Goal: Information Seeking & Learning: Learn about a topic

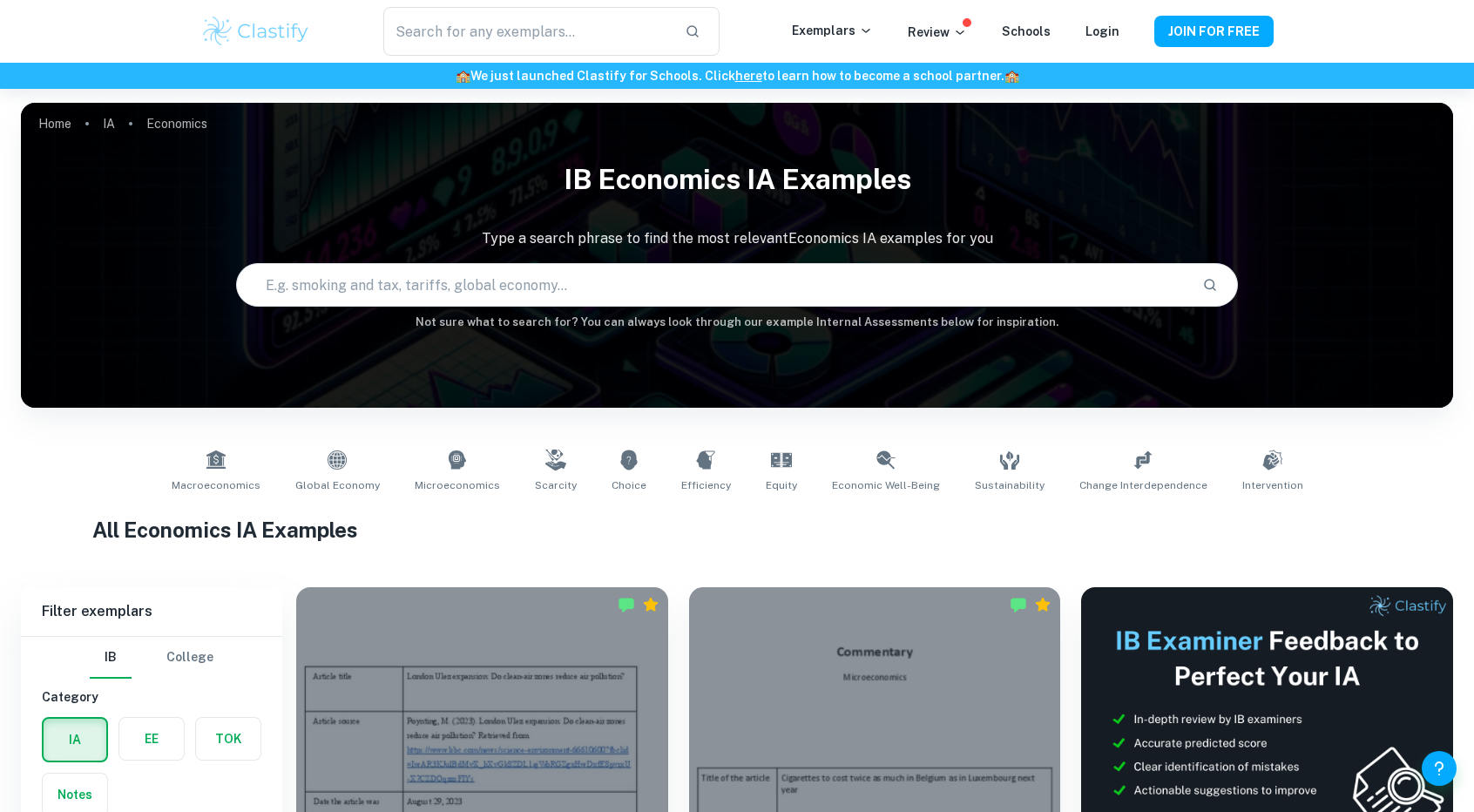
scroll to position [784, 0]
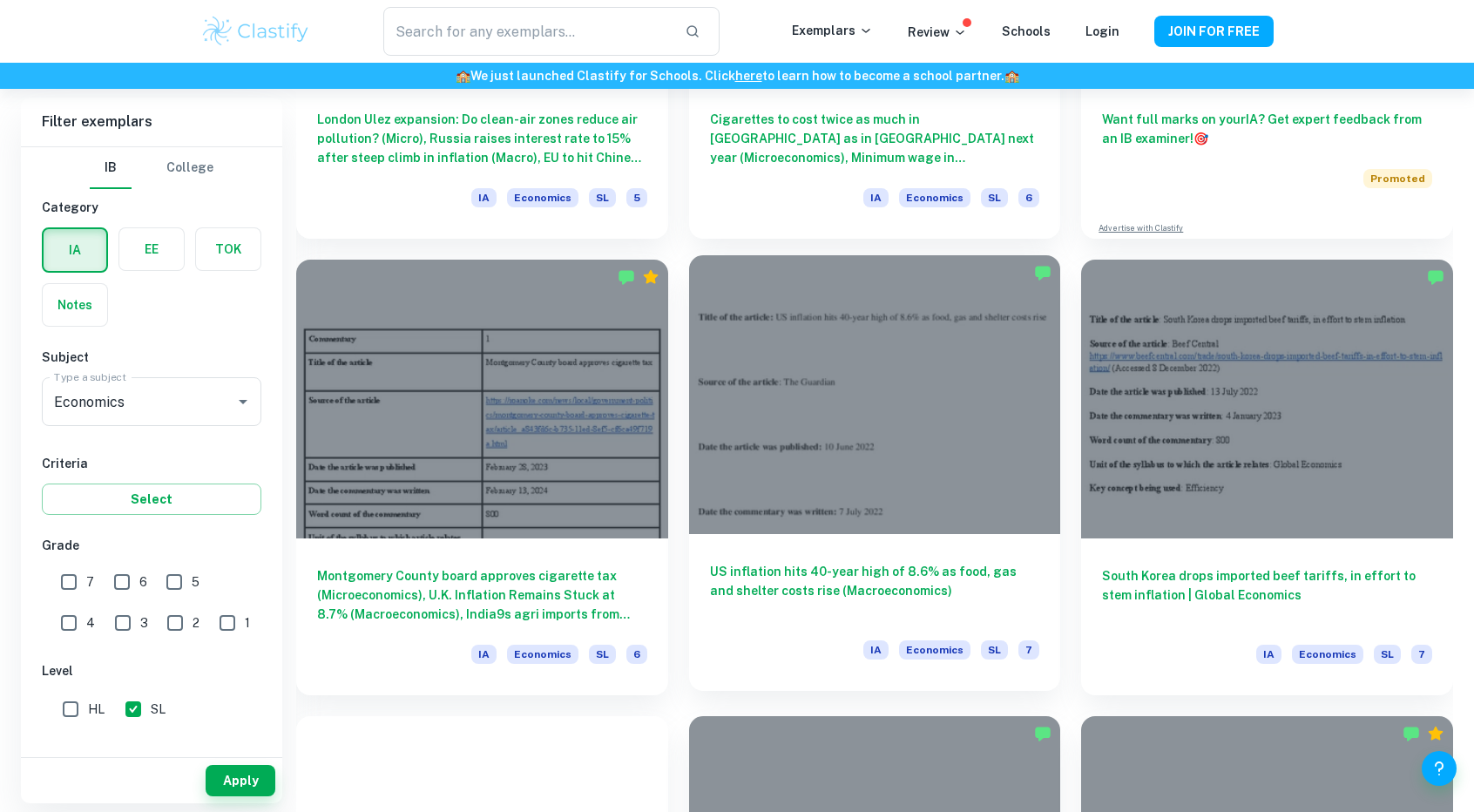
click at [889, 478] on div at bounding box center [875, 395] width 372 height 279
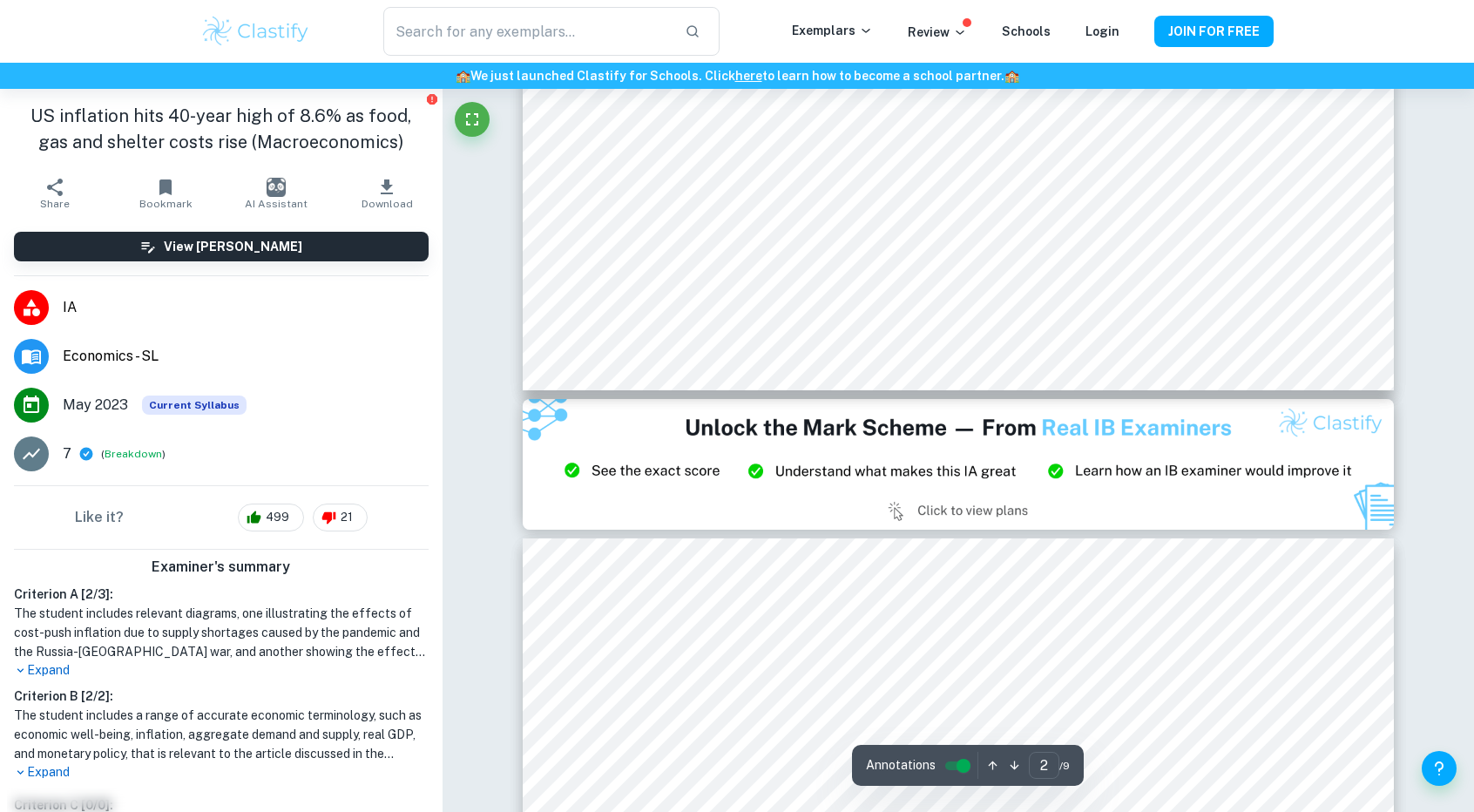
scroll to position [2352, 0]
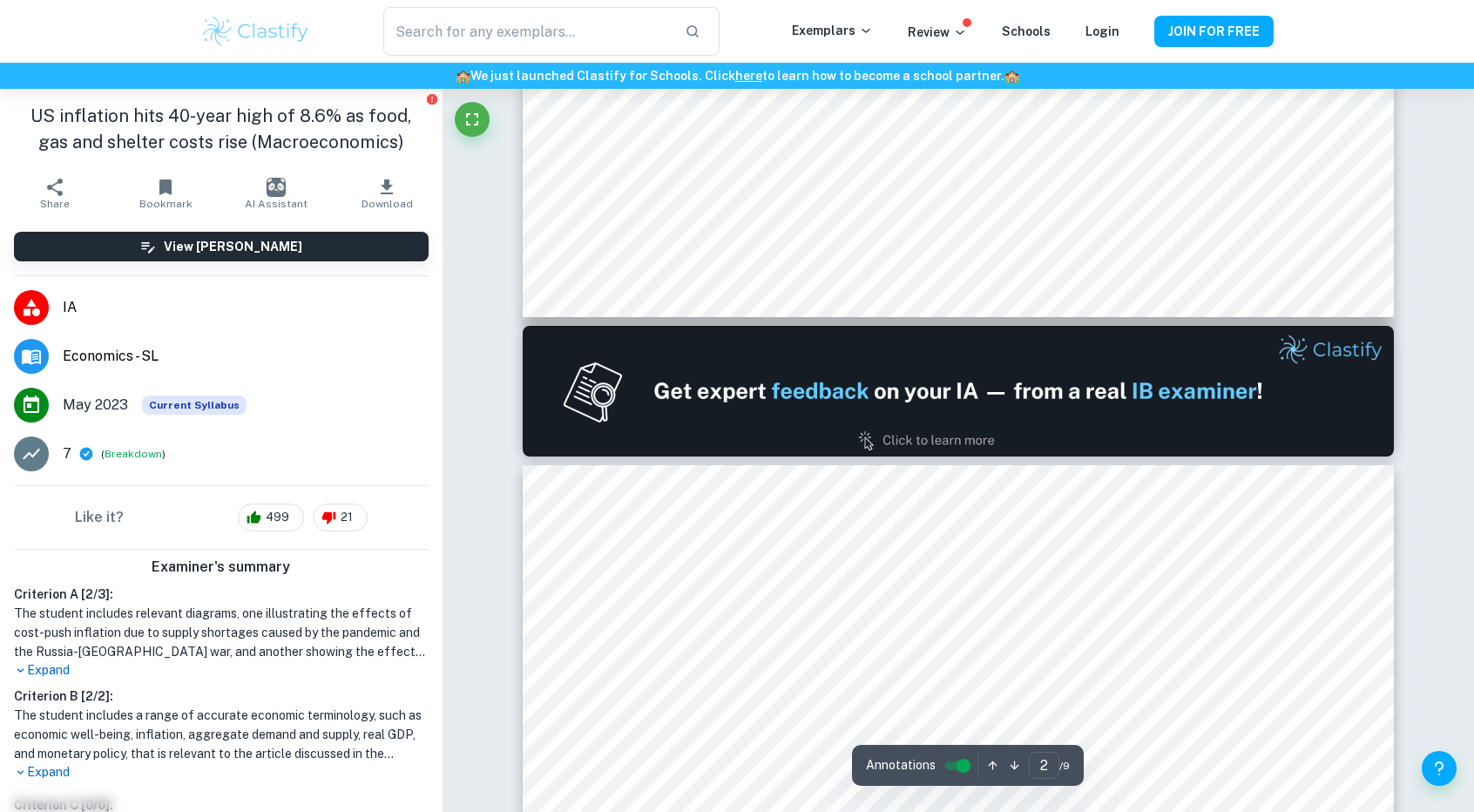
type input "1"
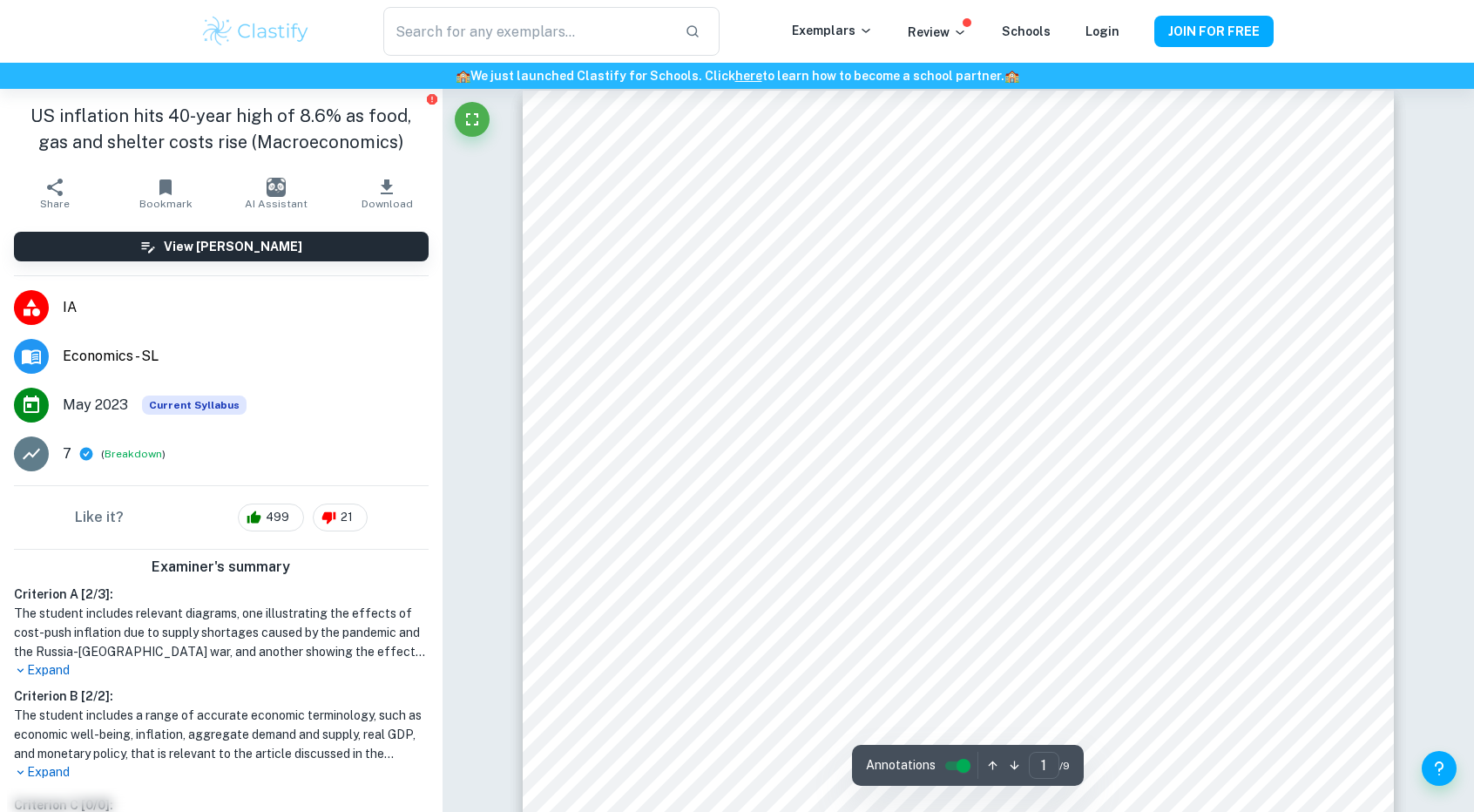
scroll to position [0, 0]
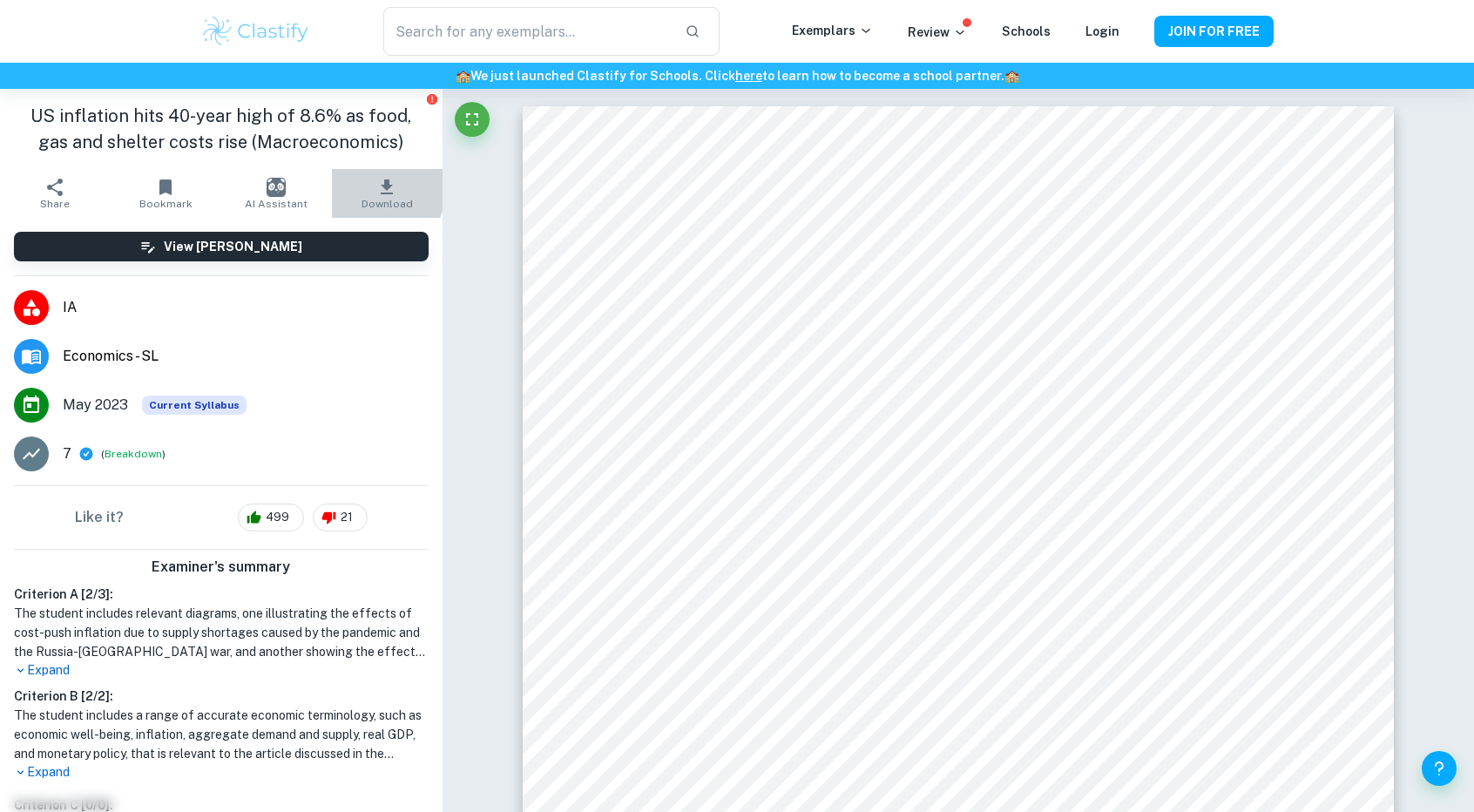
click at [353, 187] on button "Download" at bounding box center [387, 194] width 110 height 49
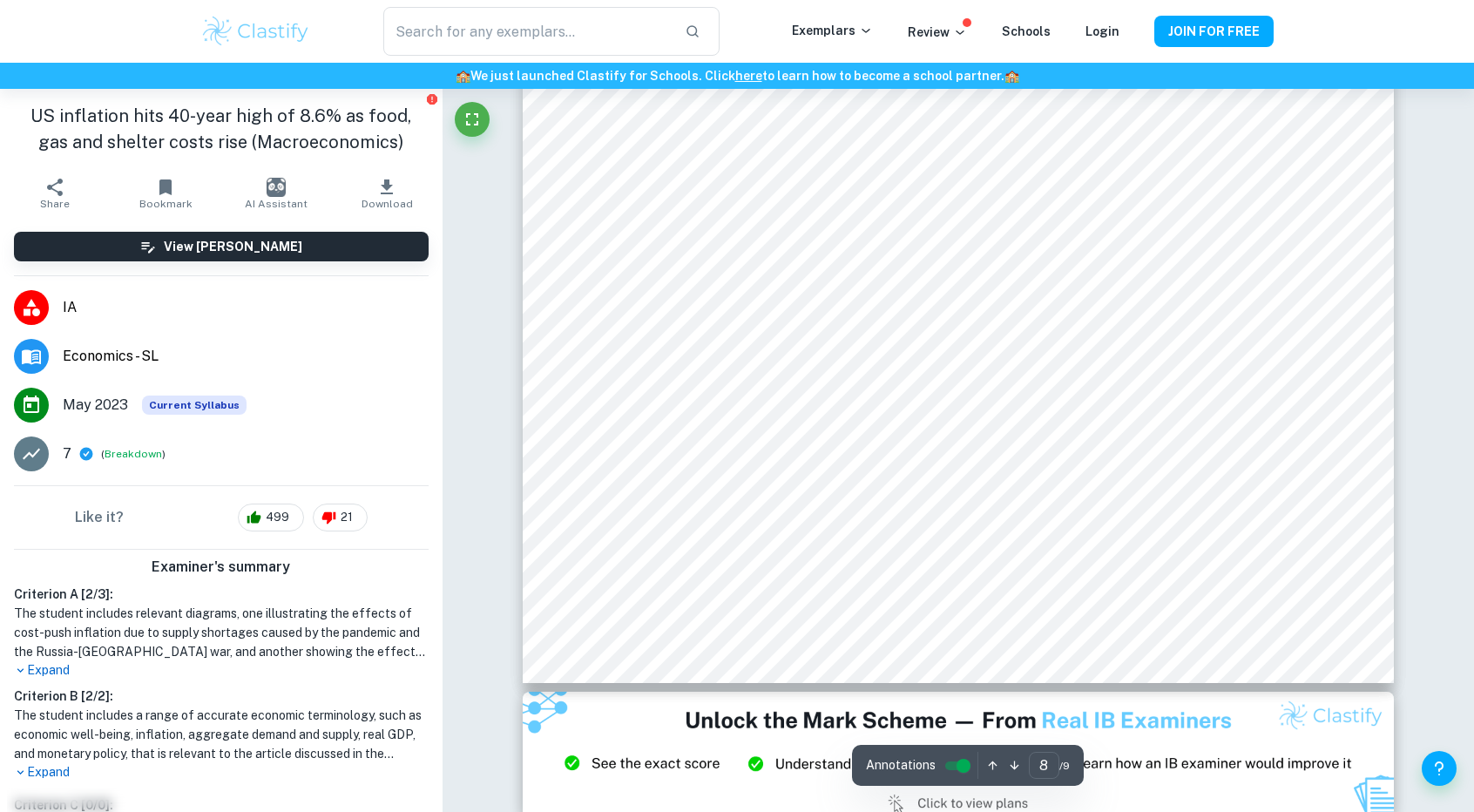
scroll to position [9667, 0]
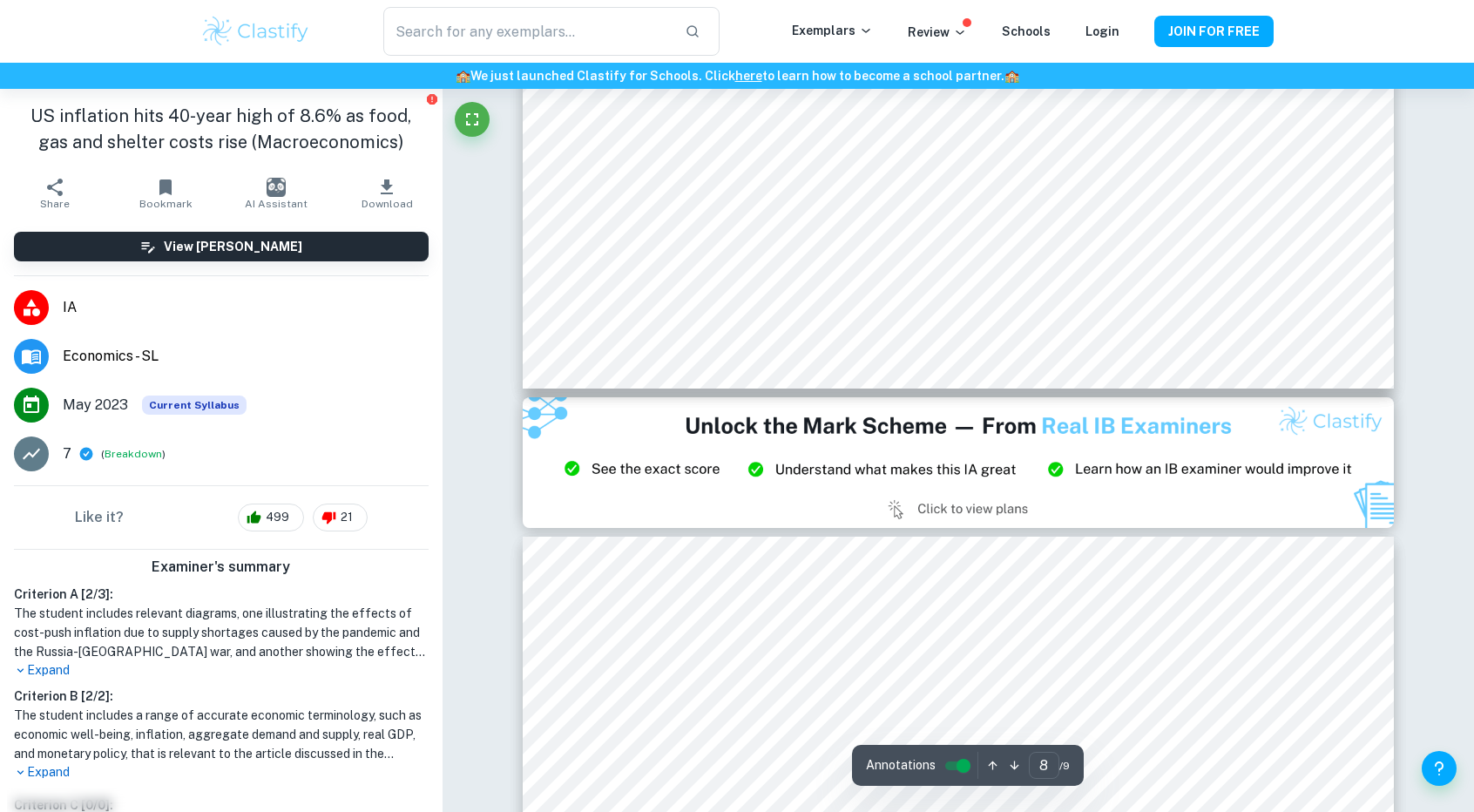
type input "9"
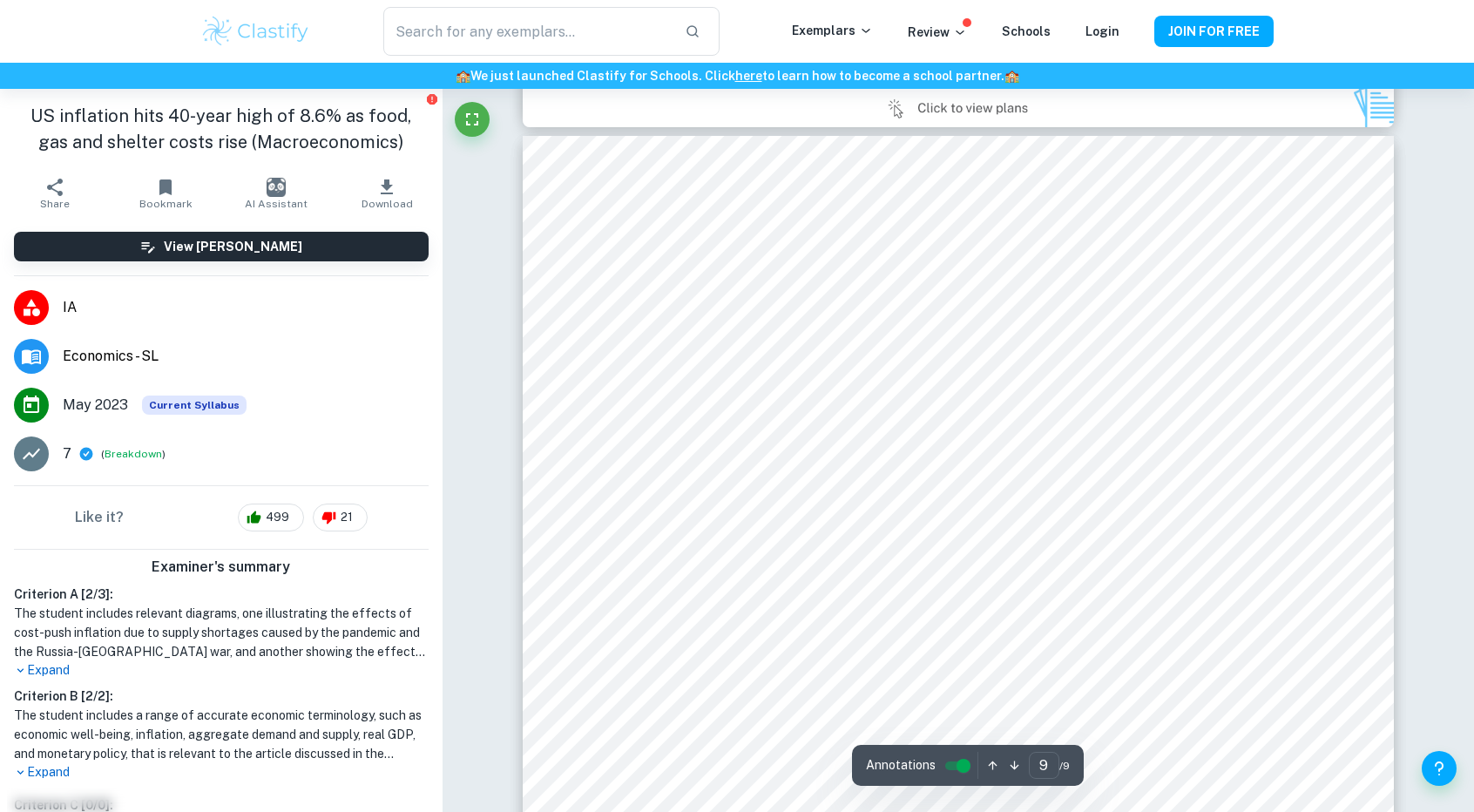
scroll to position [10364, 0]
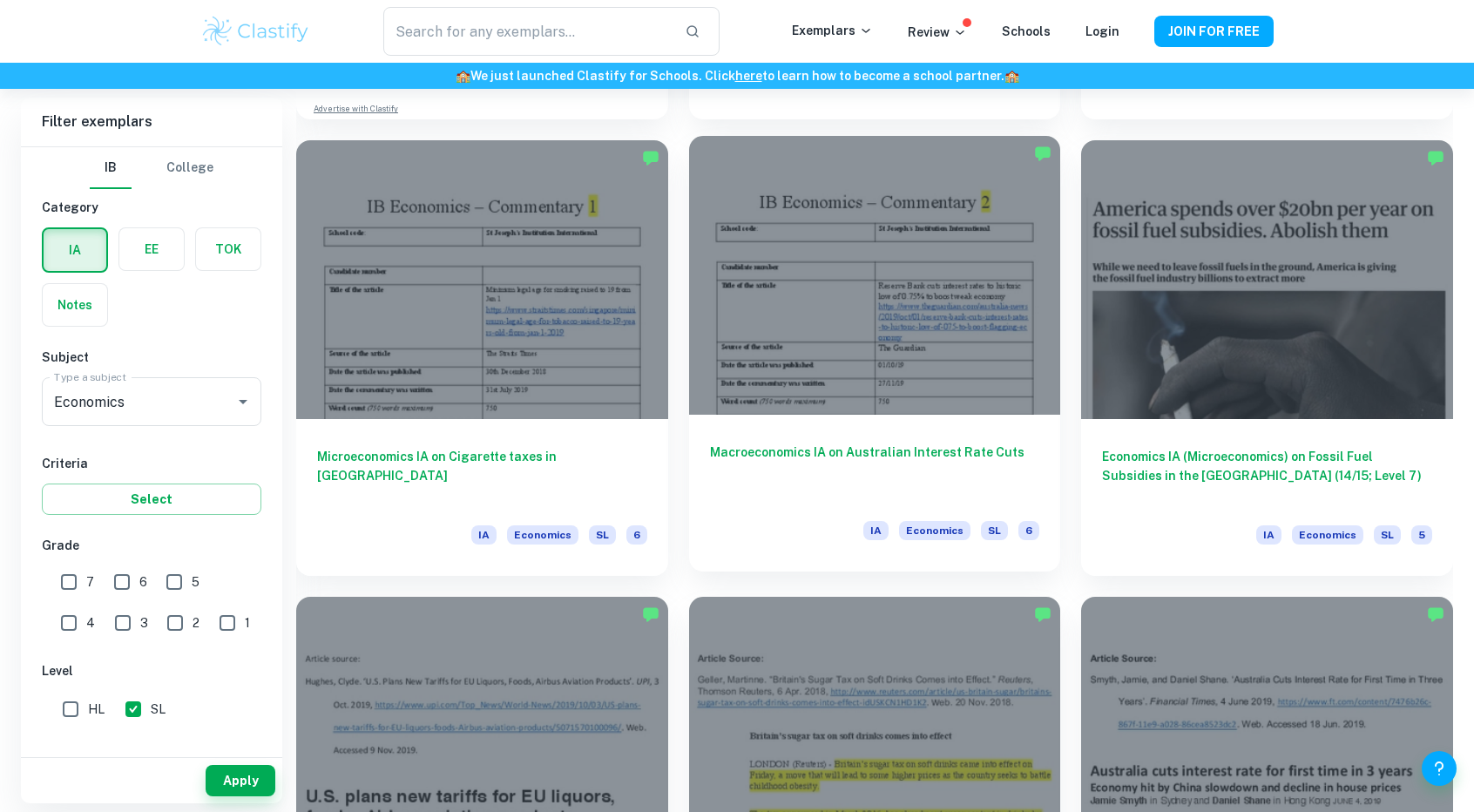
scroll to position [1829, 0]
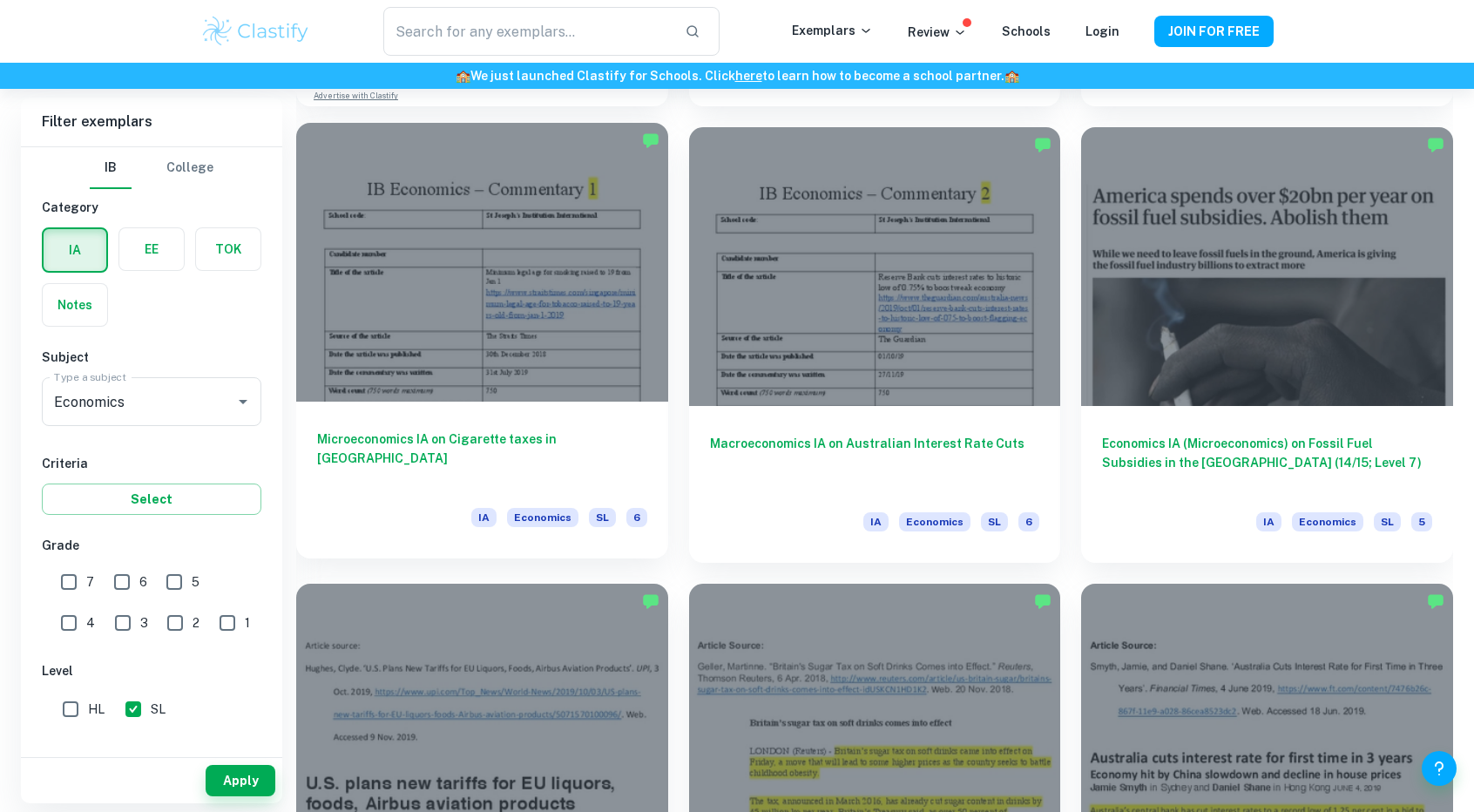
click at [574, 439] on h6 "Microeconomics IA on Cigarette taxes in [GEOGRAPHIC_DATA]" at bounding box center [482, 457] width 330 height 57
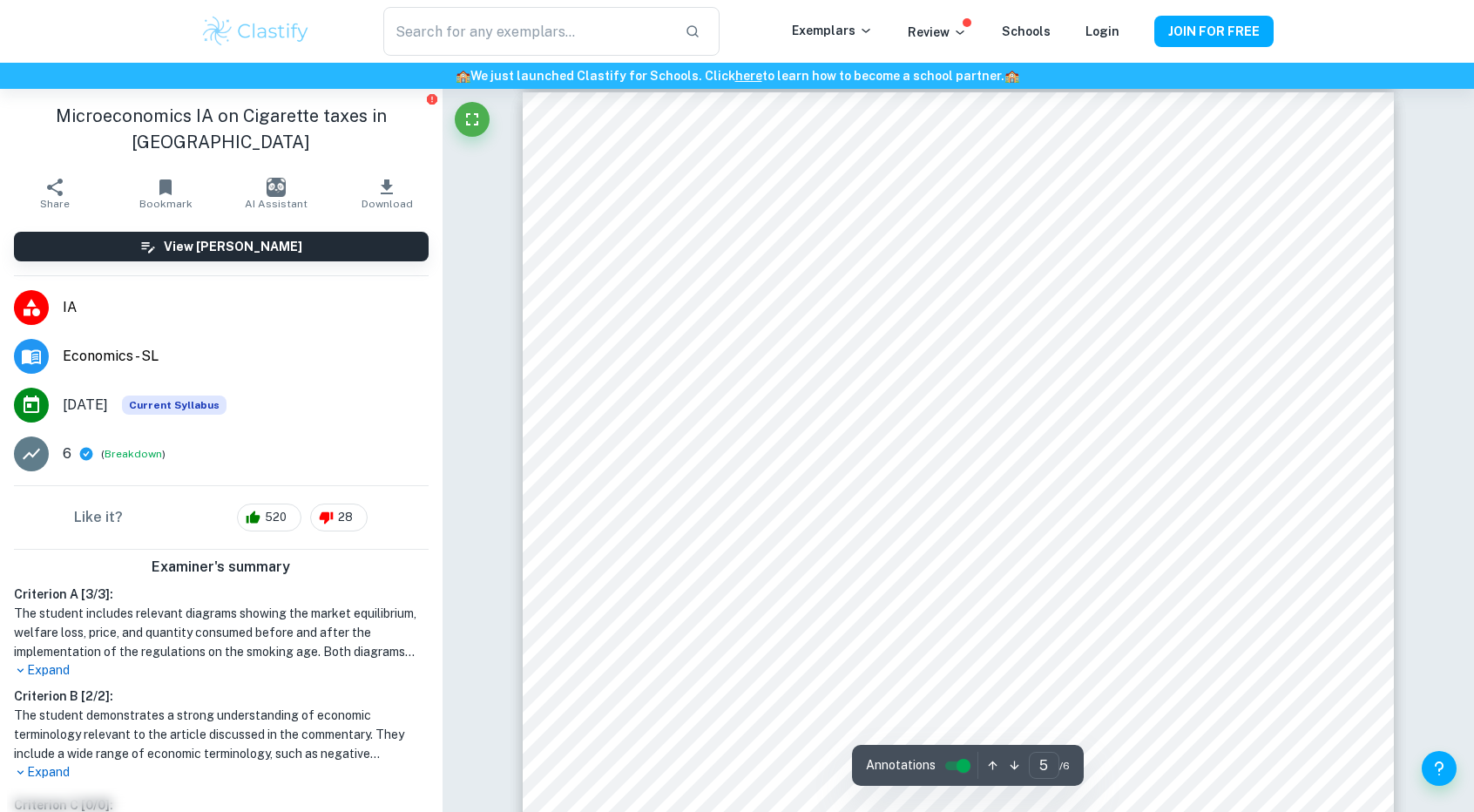
scroll to position [4828, 0]
type input "3"
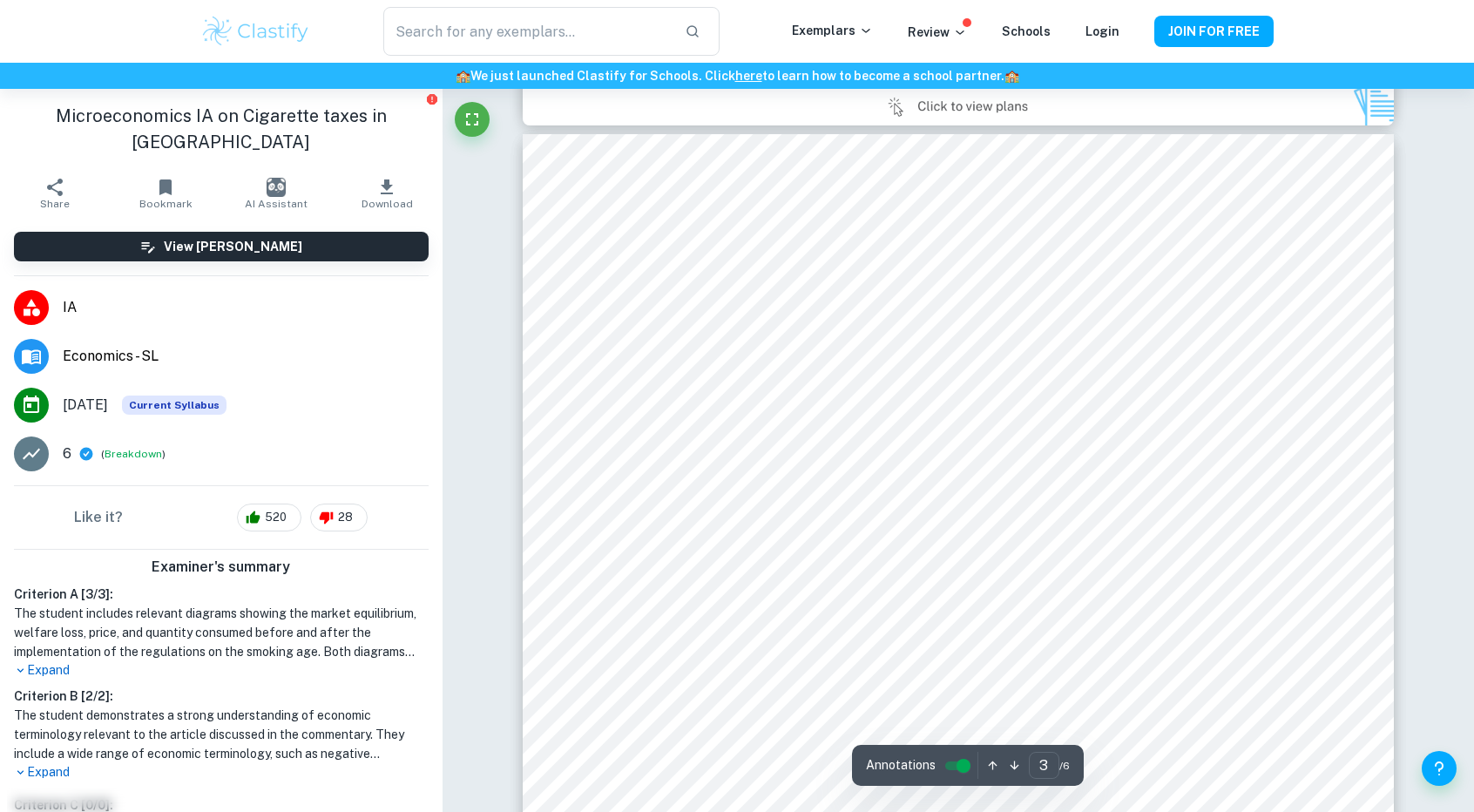
scroll to position [2477, 0]
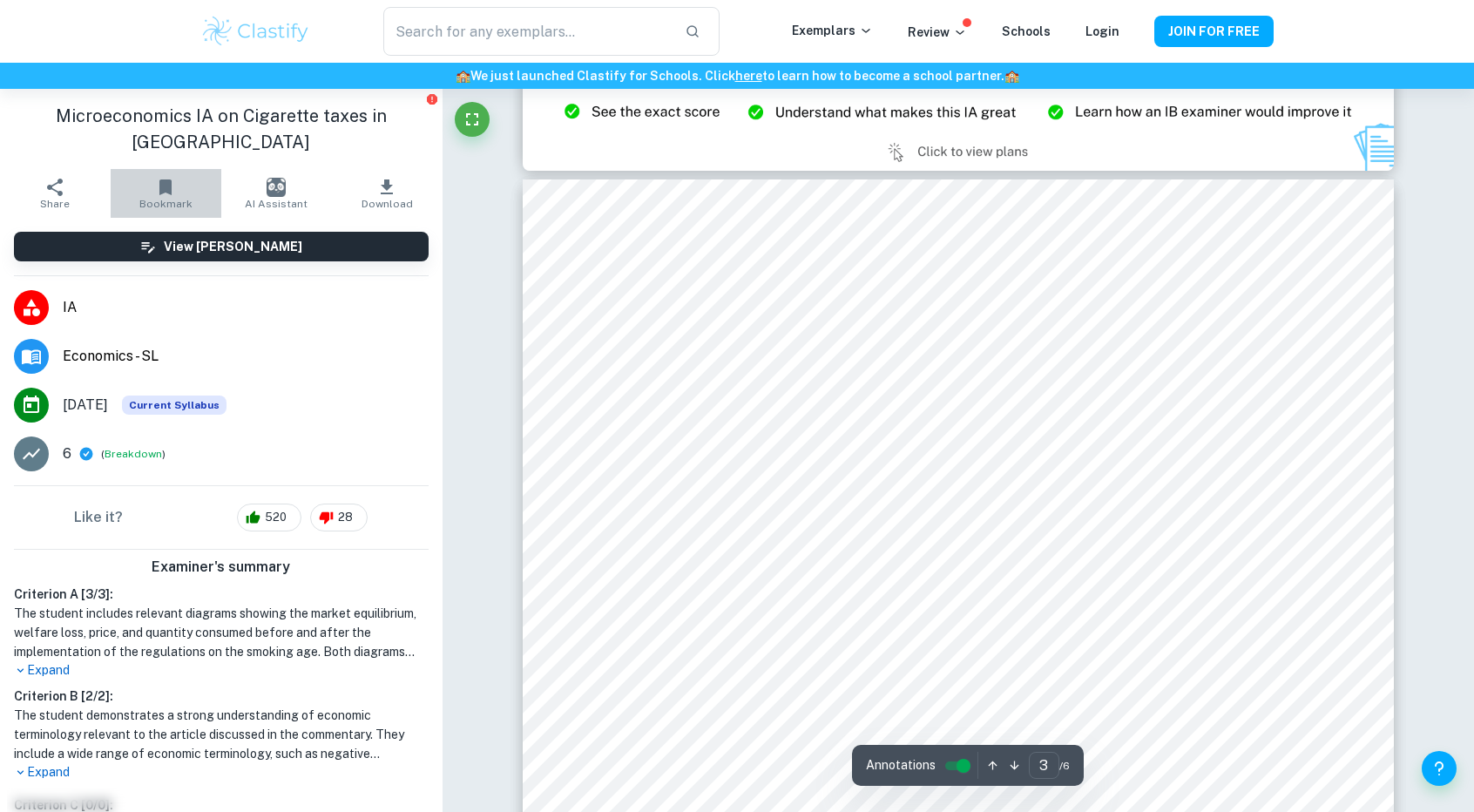
click at [180, 184] on button "Bookmark" at bounding box center [166, 194] width 110 height 49
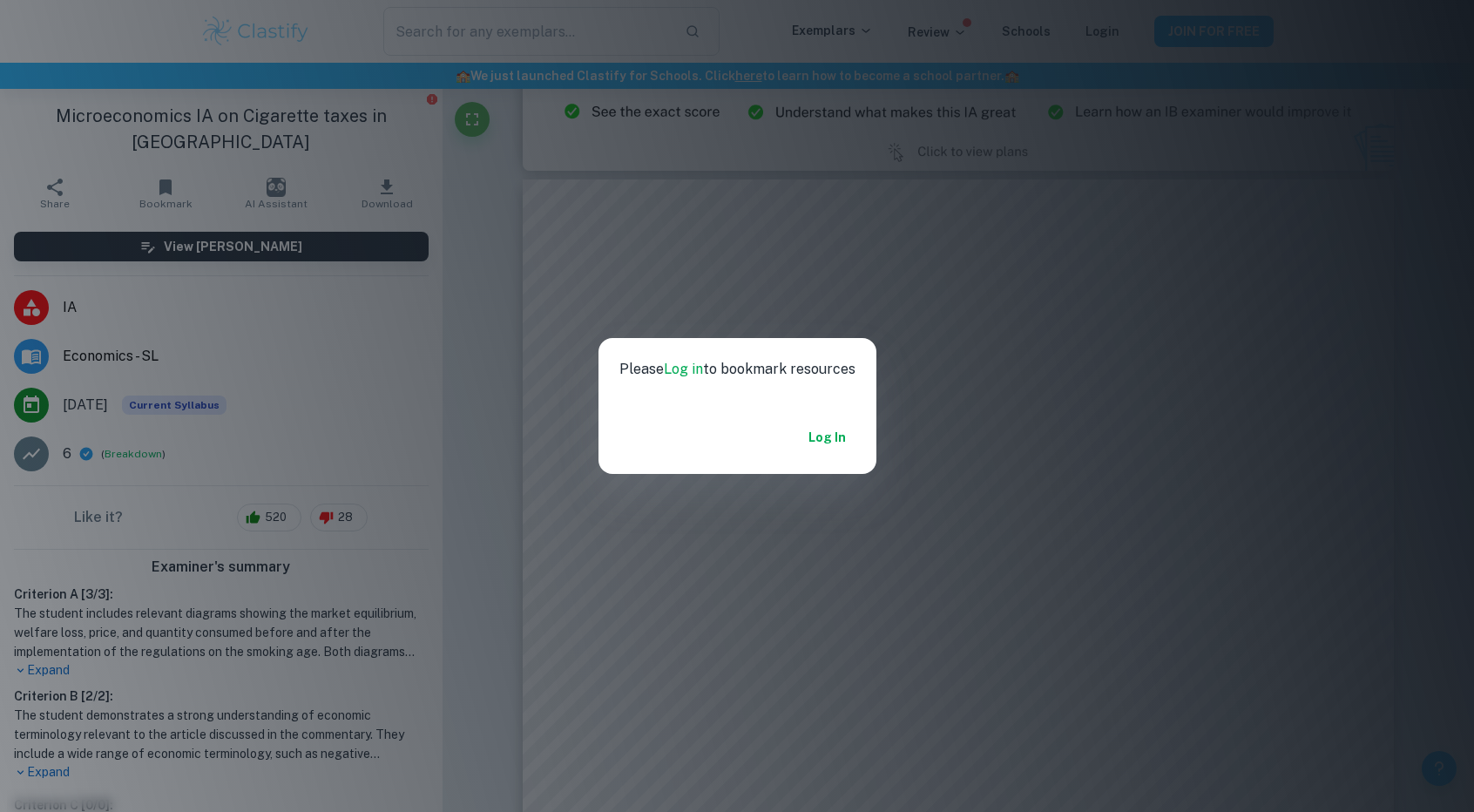
click at [800, 303] on div "Please Log in to bookmark resources Log in" at bounding box center [737, 406] width 1474 height 812
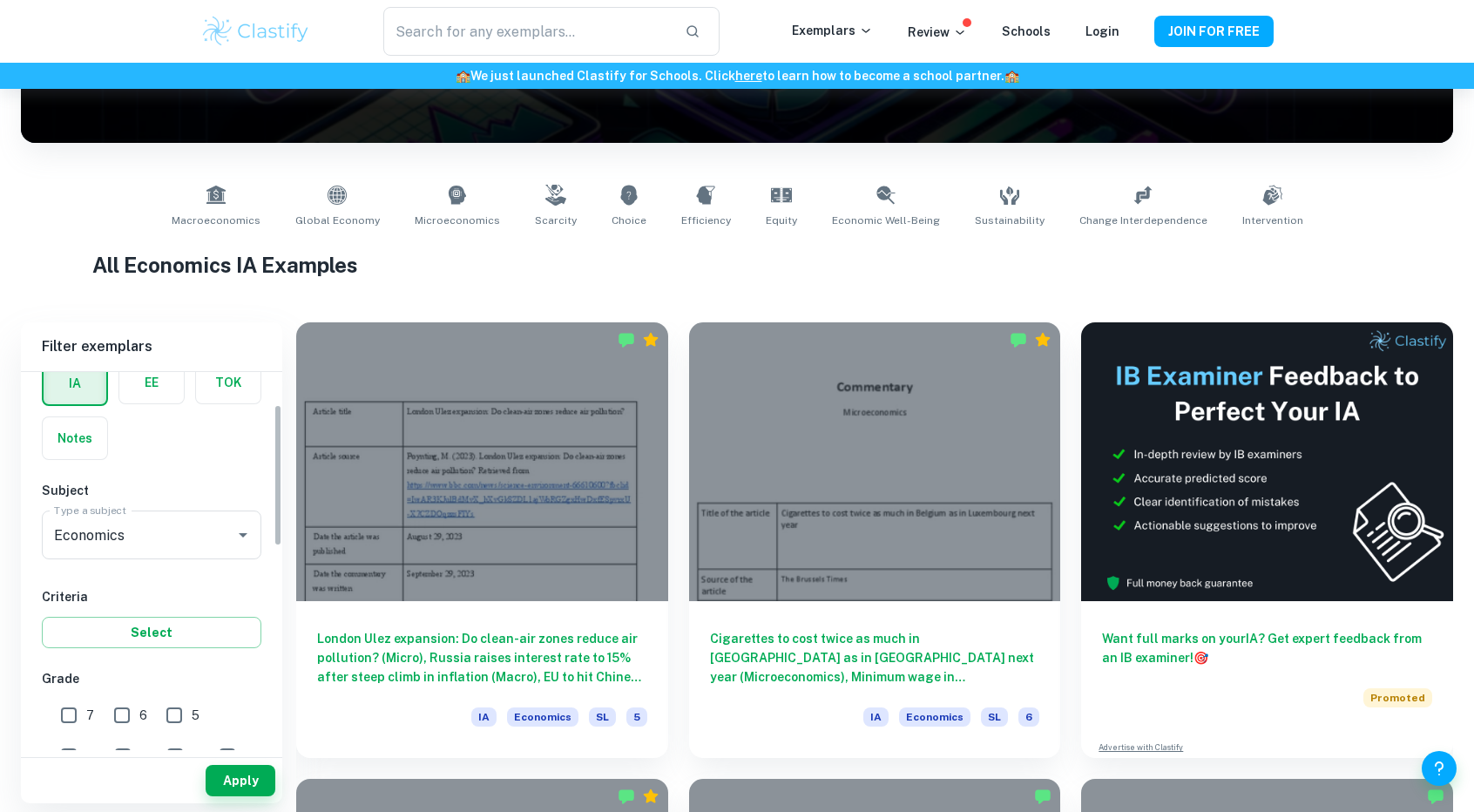
scroll to position [87, 0]
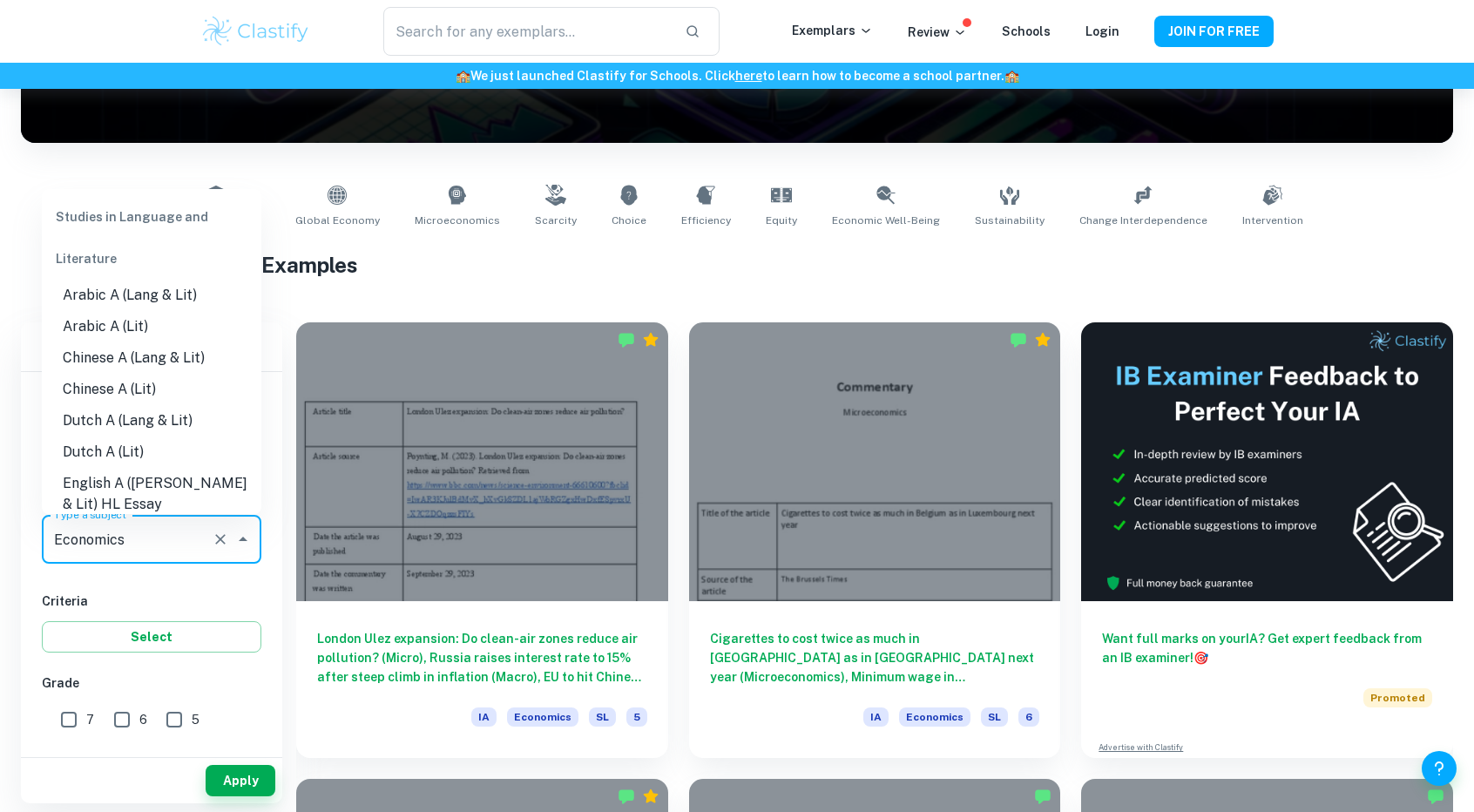
click at [192, 544] on input "Economics" at bounding box center [127, 539] width 155 height 33
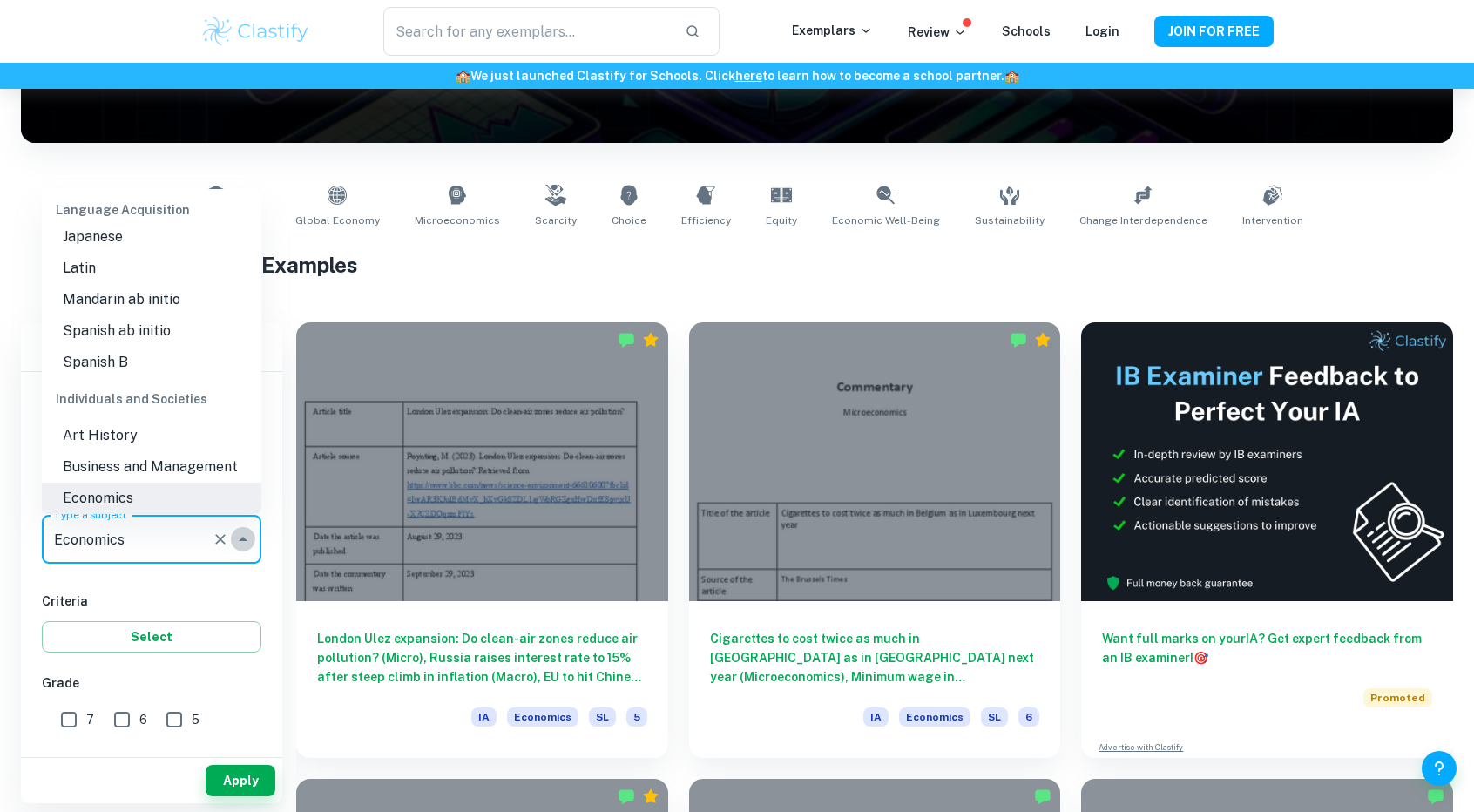
click at [247, 536] on icon "Close" at bounding box center [243, 539] width 21 height 21
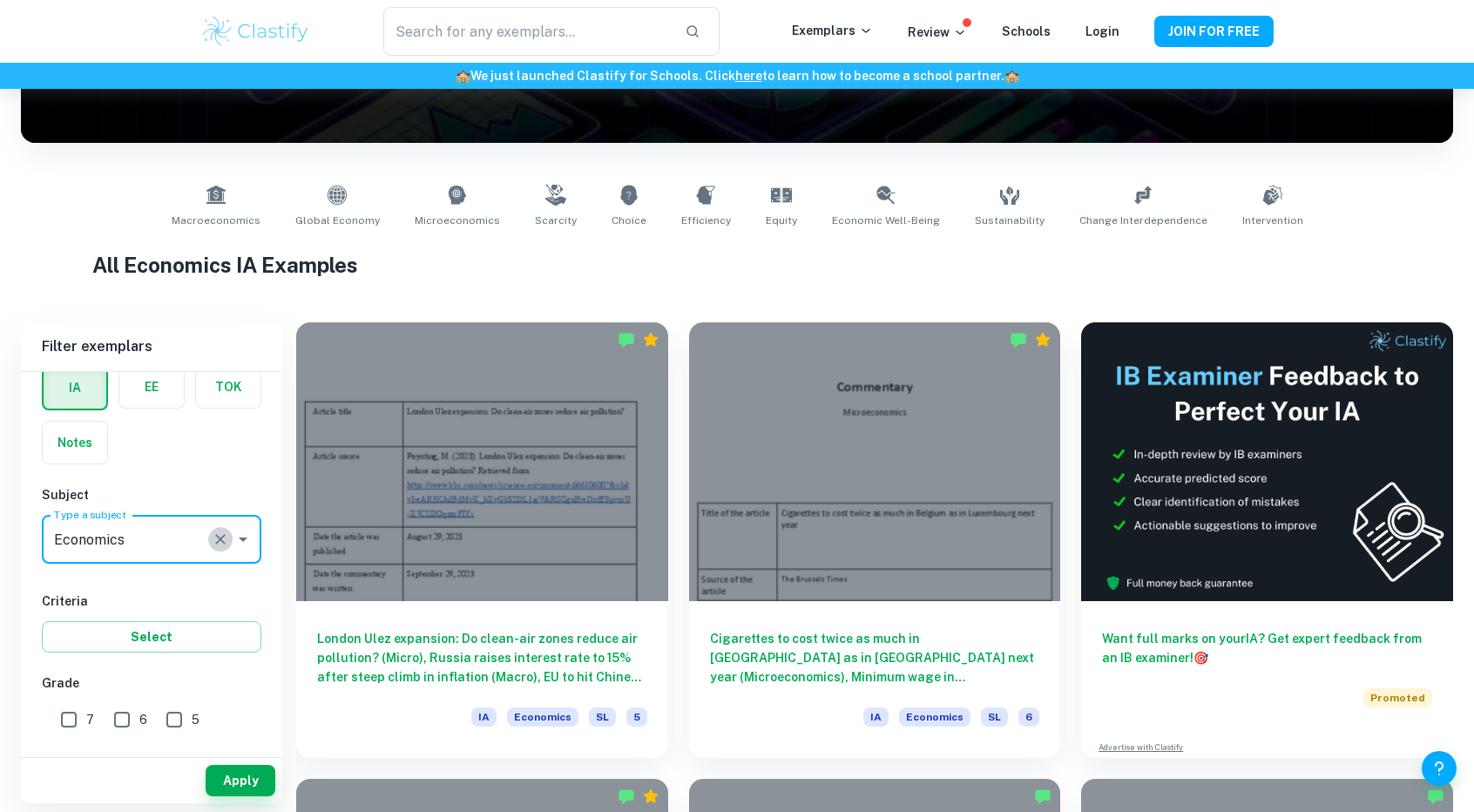
click at [225, 543] on icon "Clear" at bounding box center [220, 539] width 18 height 18
click at [232, 542] on button "Open" at bounding box center [243, 539] width 24 height 24
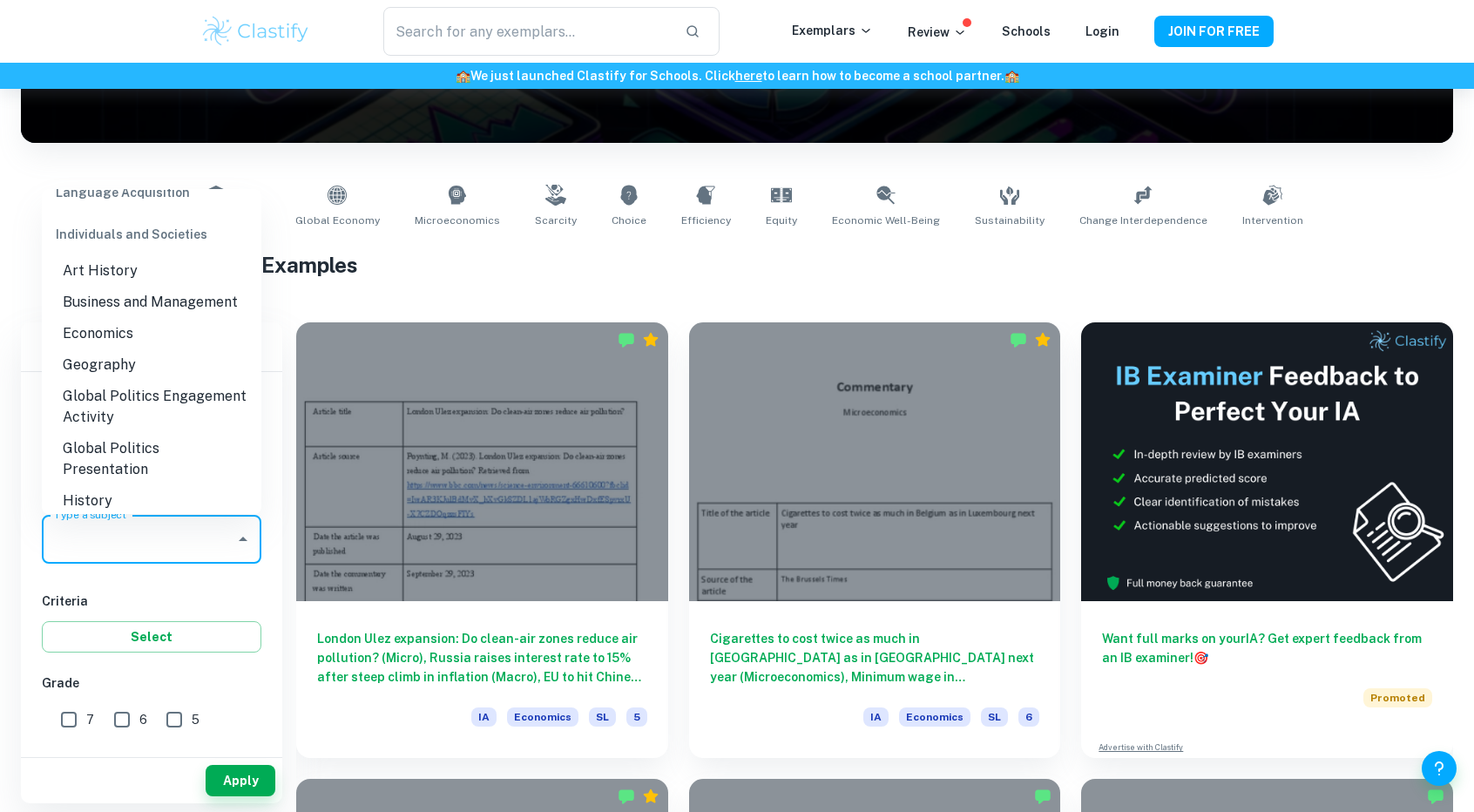
scroll to position [1571, 0]
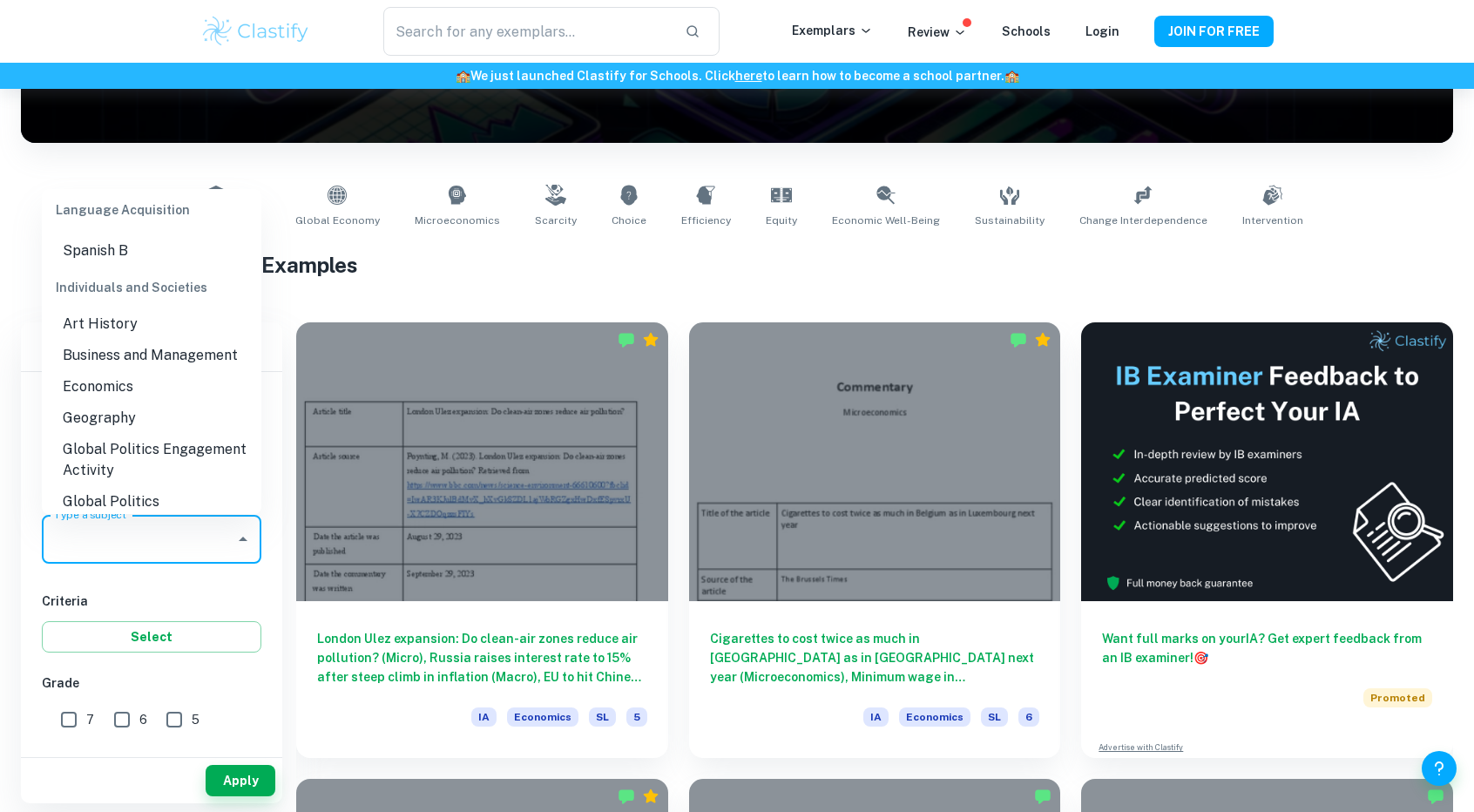
click at [141, 340] on li "Business and Management" at bounding box center [152, 355] width 220 height 32
type input "Business and Management"
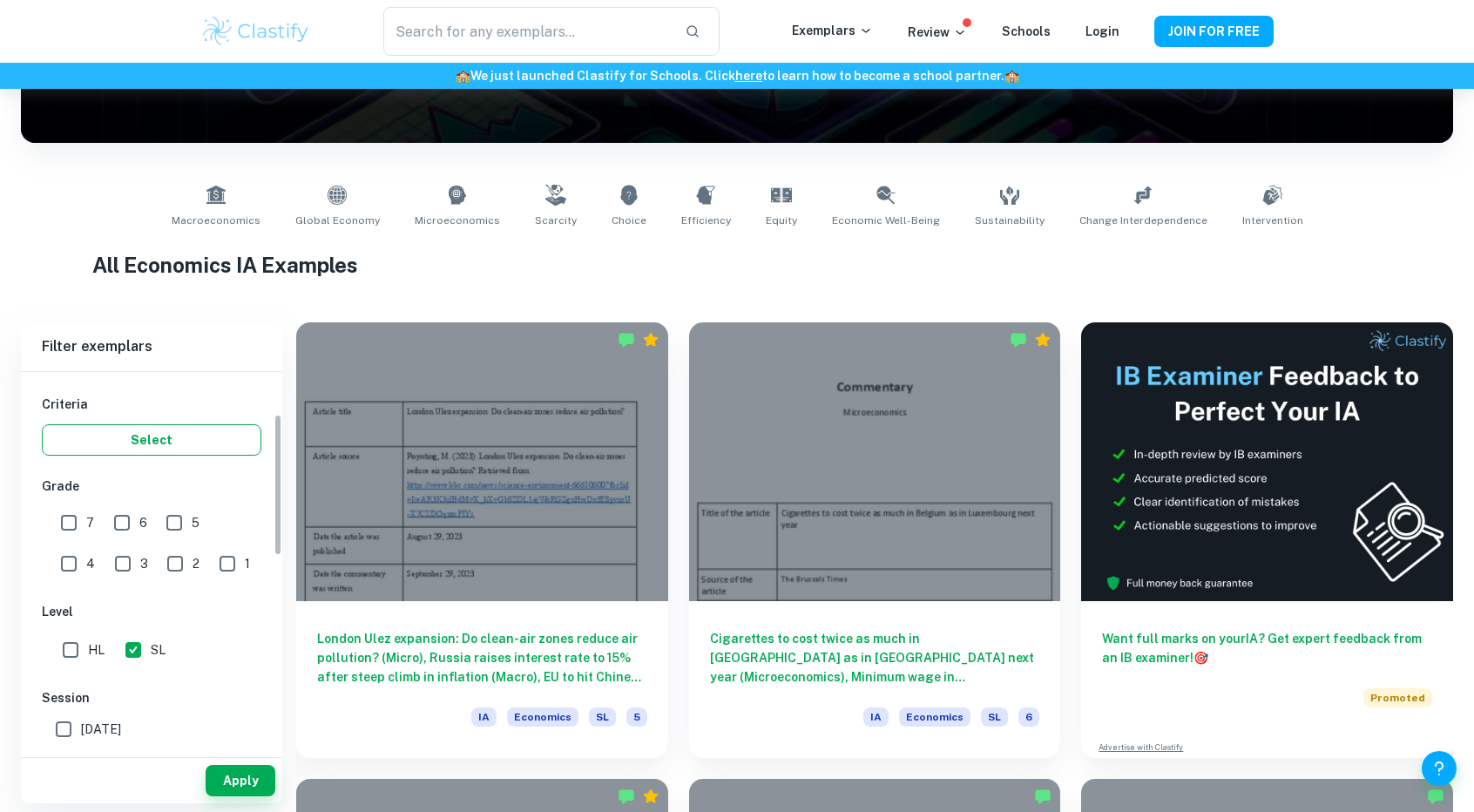
scroll to position [348, 0]
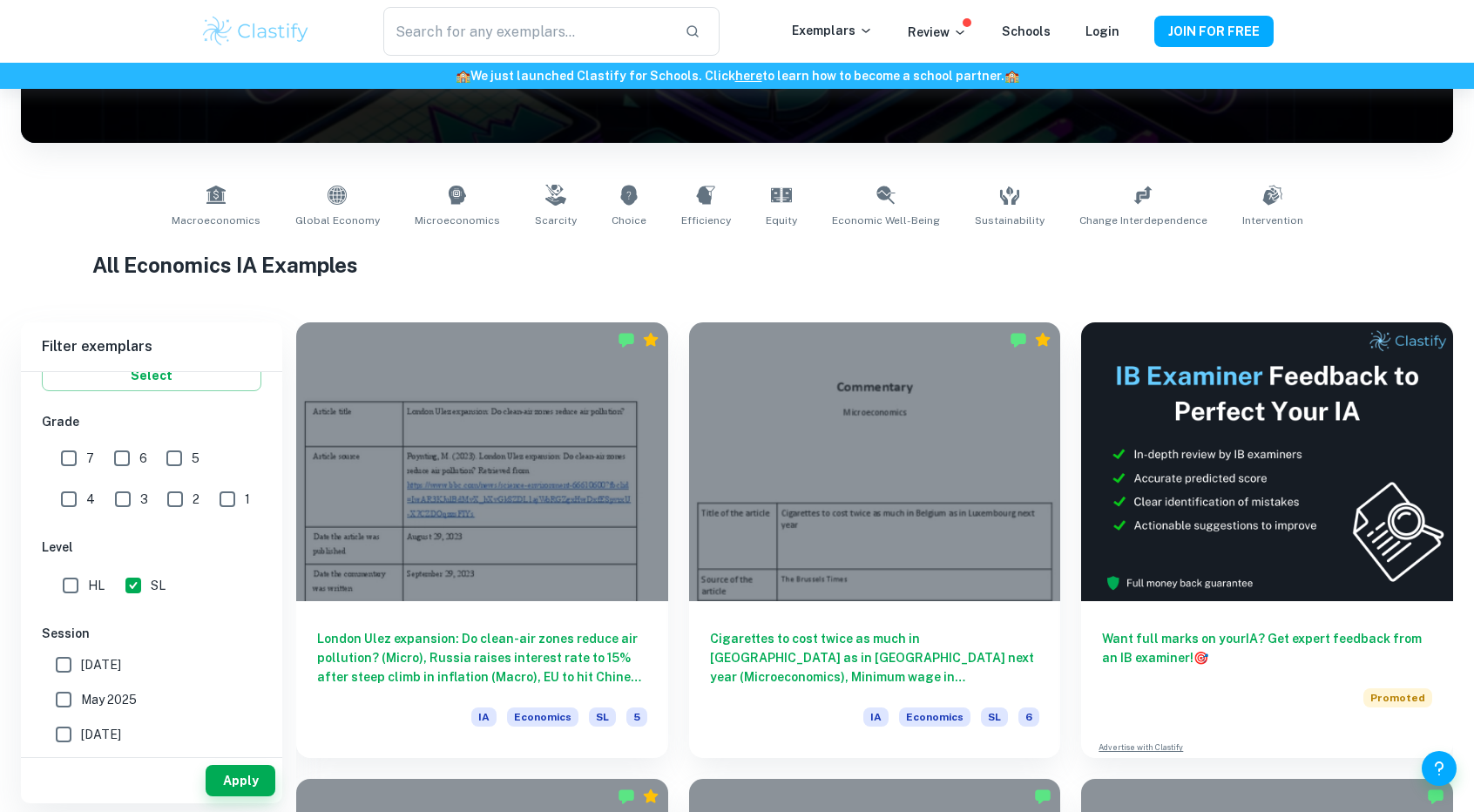
click at [85, 575] on input "HL" at bounding box center [70, 585] width 35 height 35
checkbox input "true"
click at [219, 776] on button "Apply" at bounding box center [241, 780] width 69 height 32
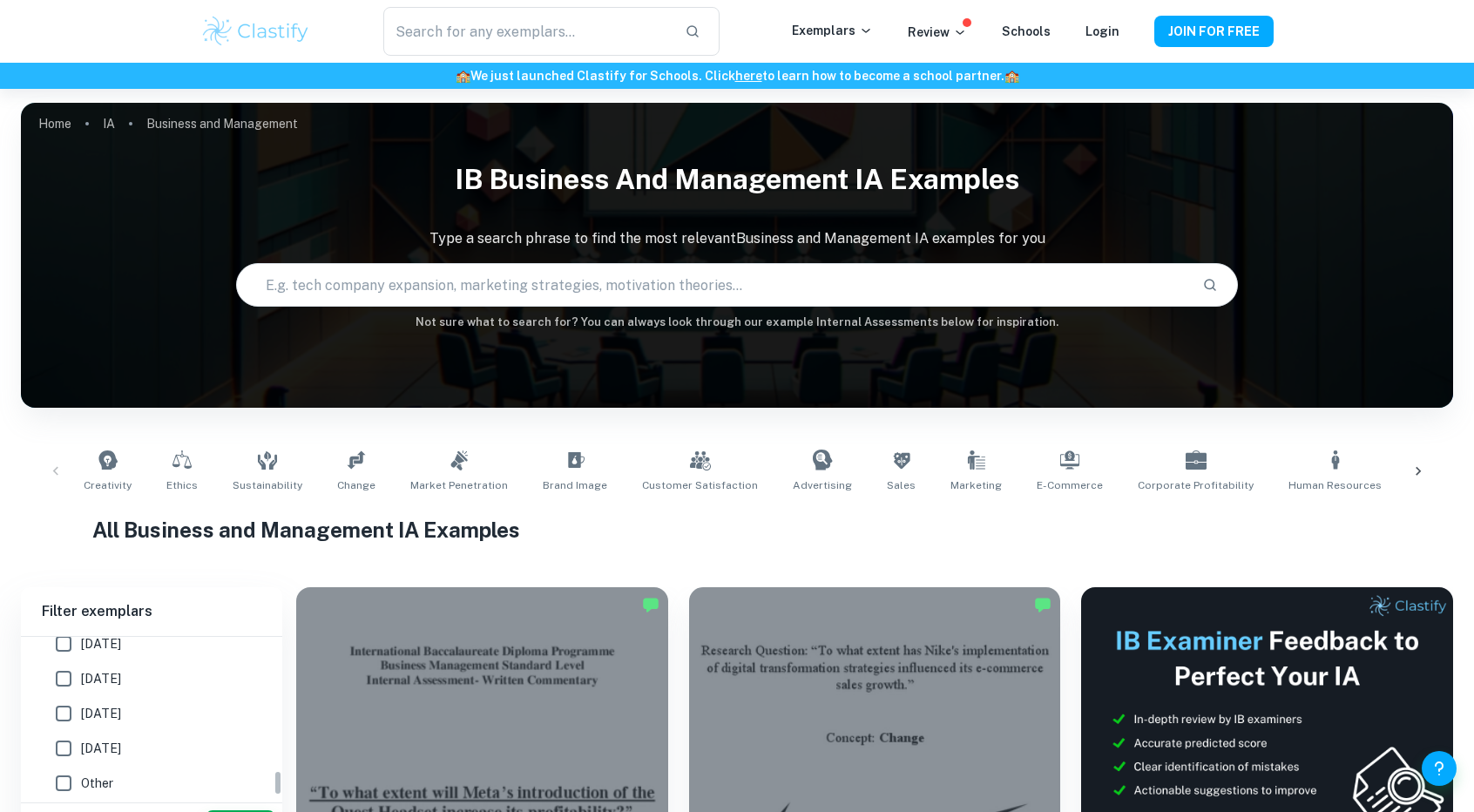
scroll to position [847, 0]
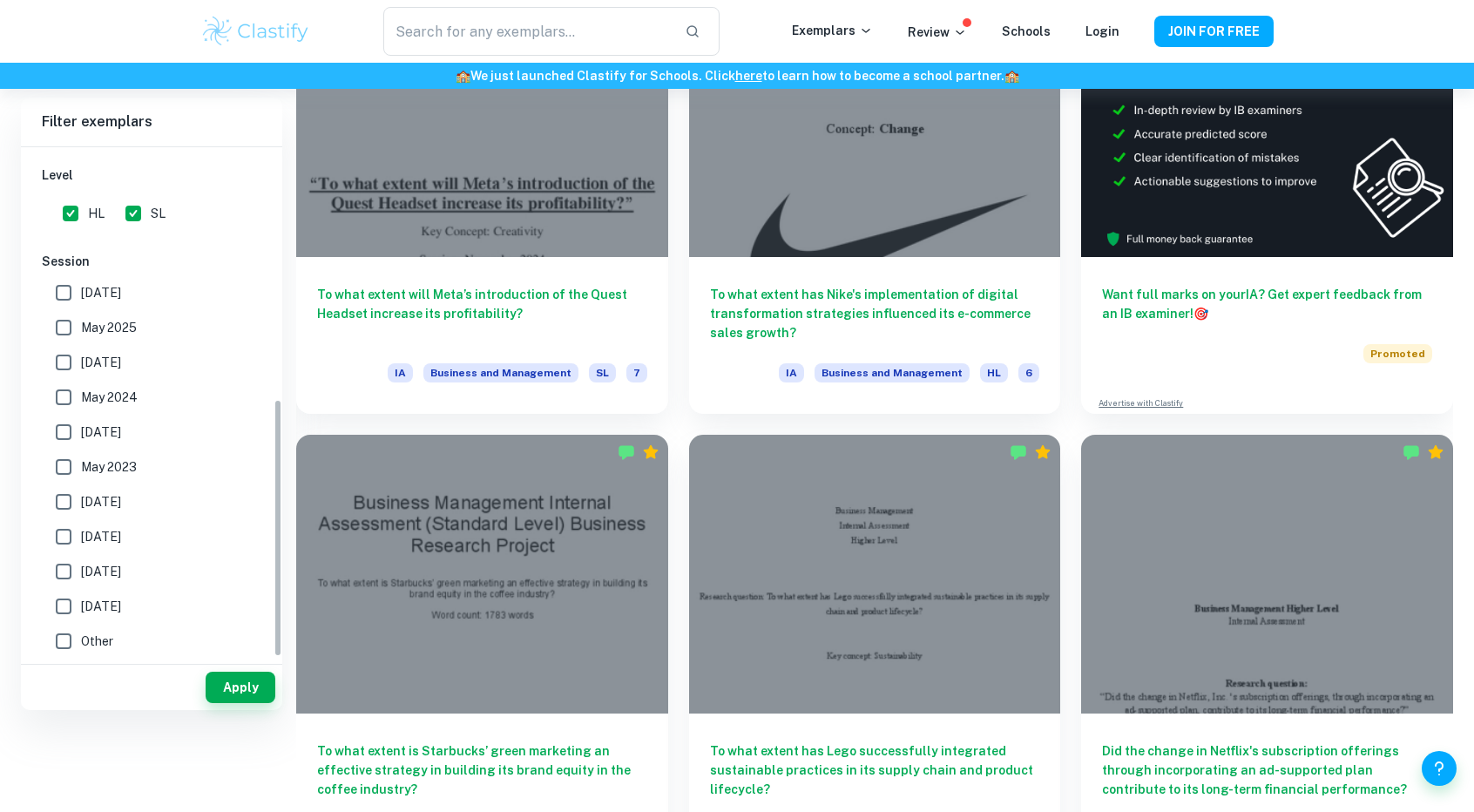
scroll to position [402, 0]
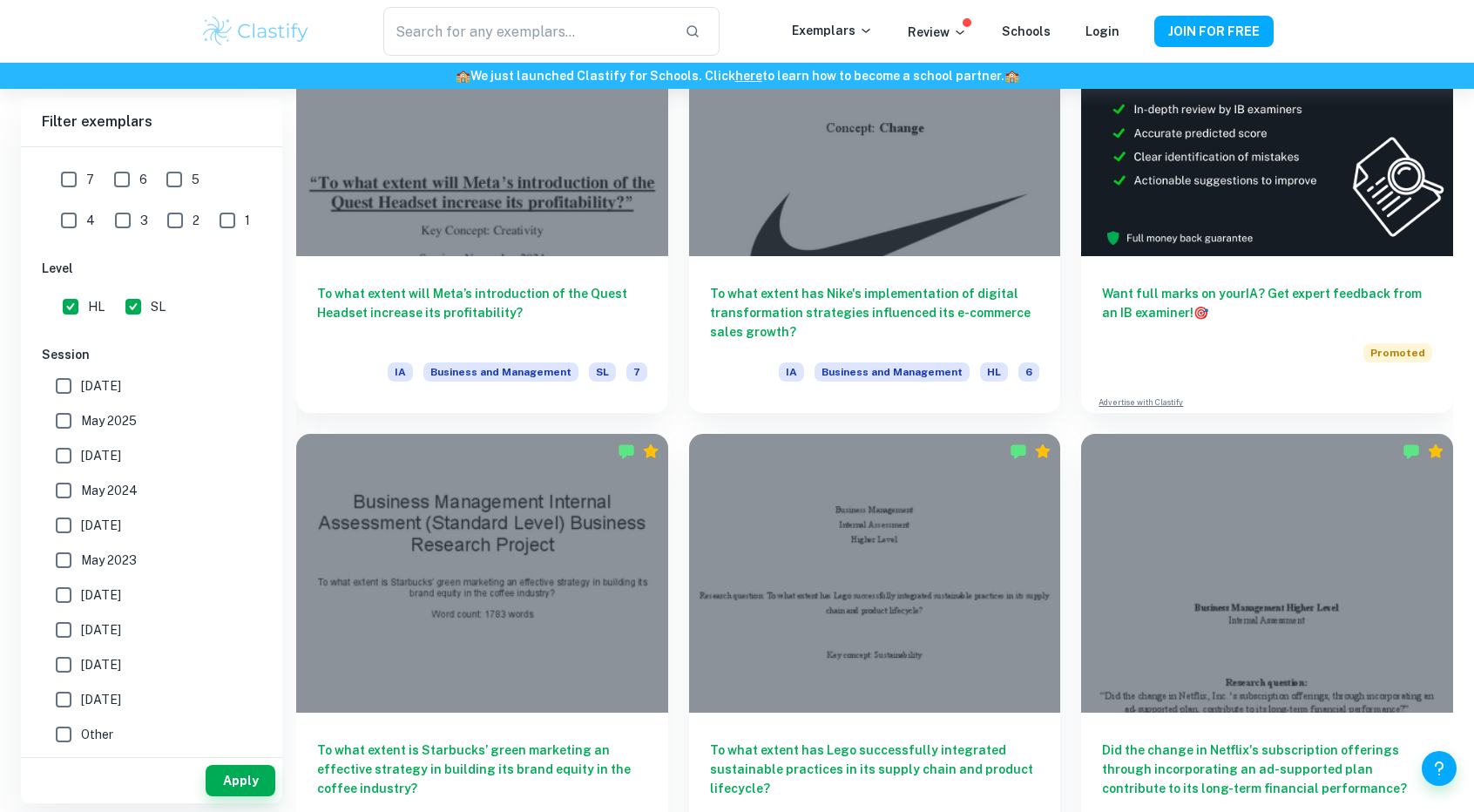
click at [138, 309] on input "SL" at bounding box center [133, 306] width 35 height 35
checkbox input "false"
click at [247, 782] on button "Apply" at bounding box center [241, 780] width 69 height 32
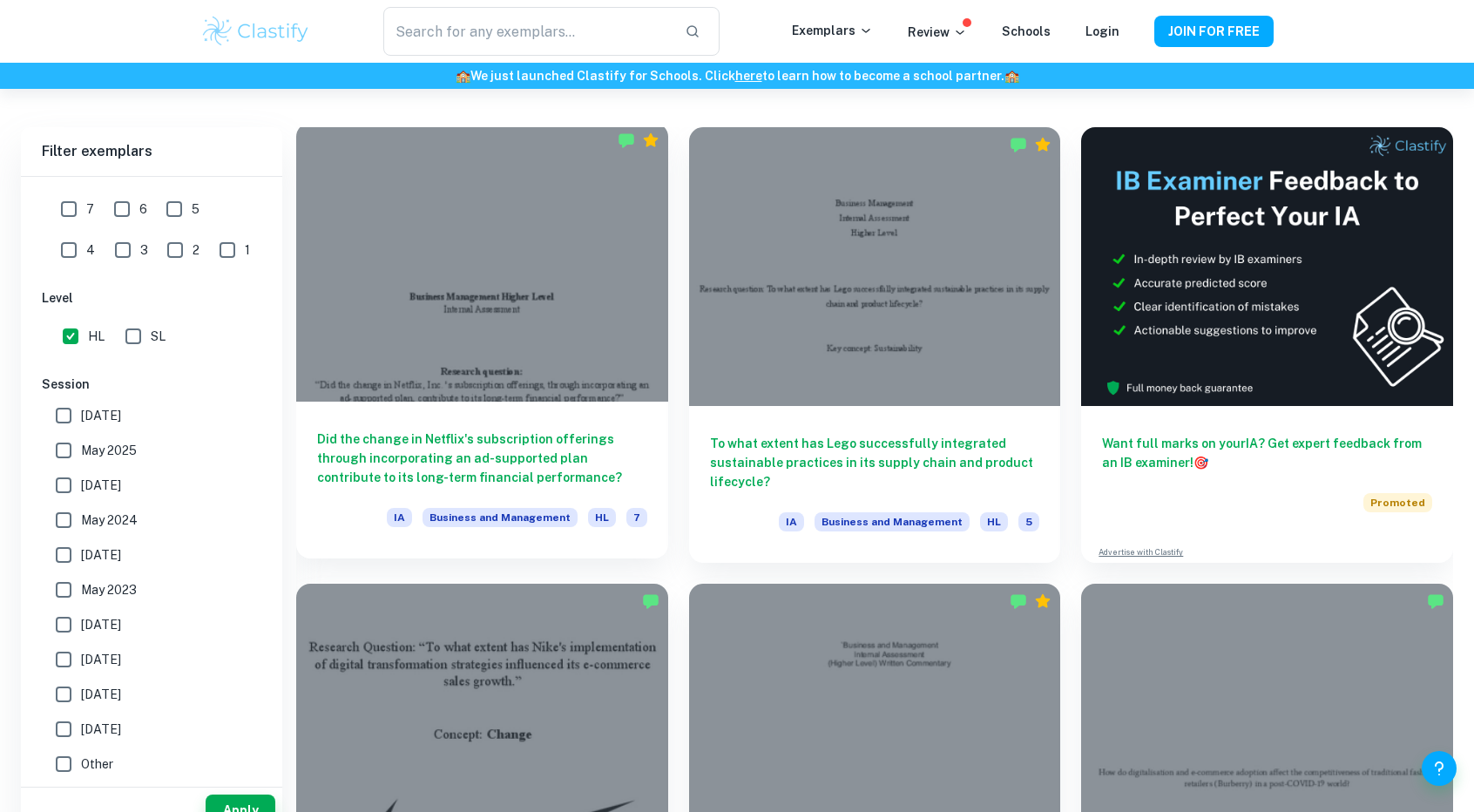
scroll to position [435, 0]
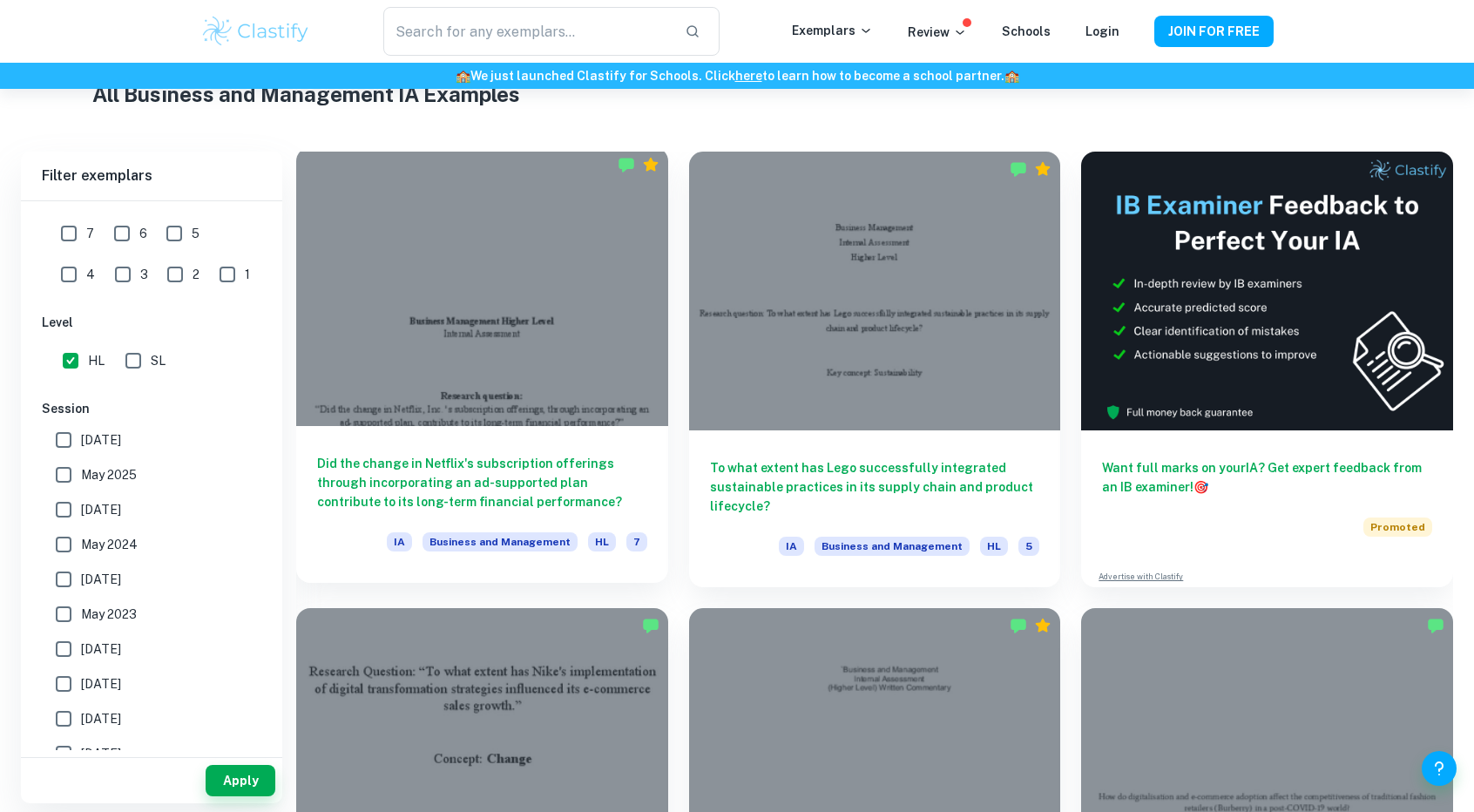
click at [519, 383] on div at bounding box center [483, 286] width 372 height 279
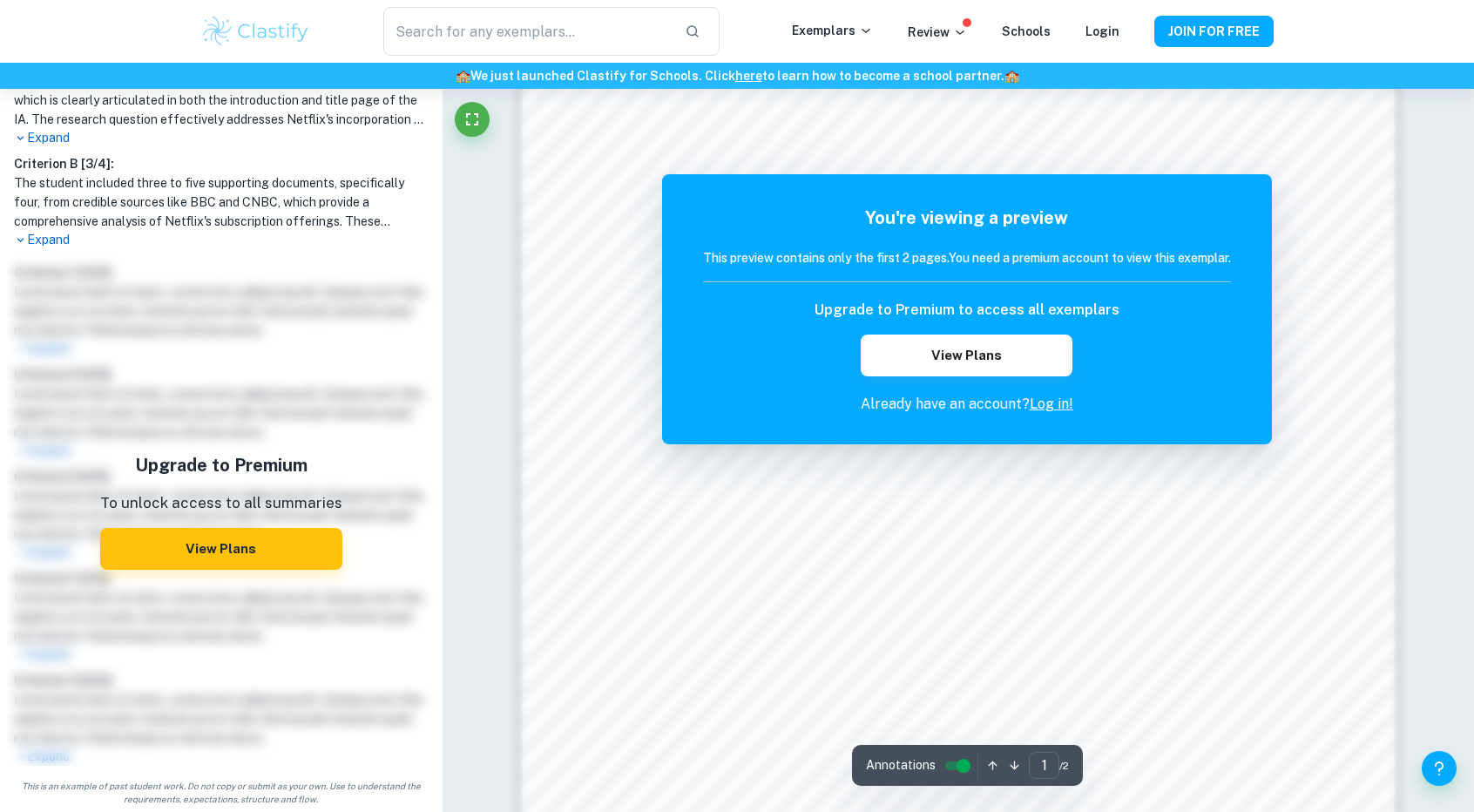
scroll to position [1883, 0]
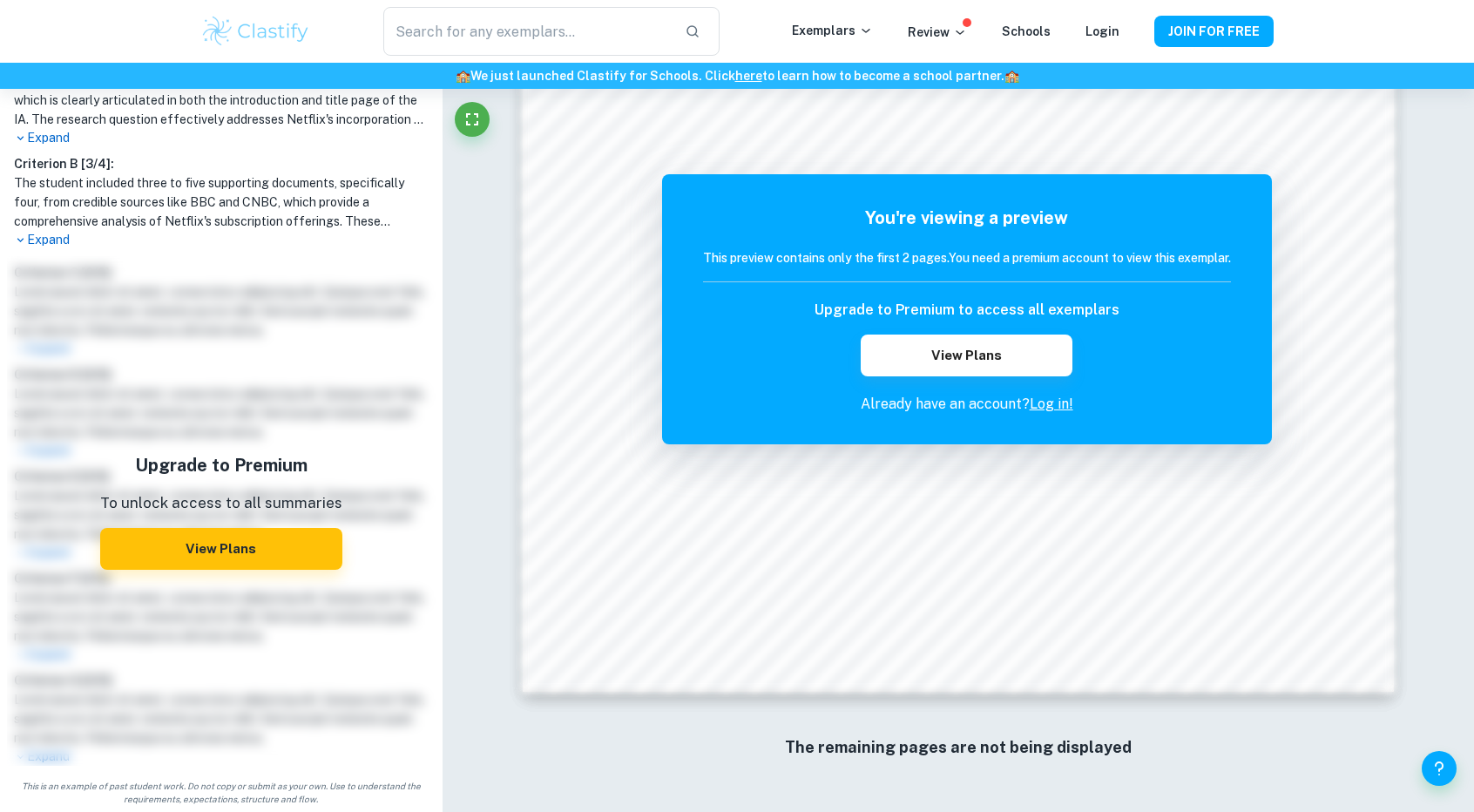
click at [47, 239] on p "Expand" at bounding box center [221, 240] width 415 height 19
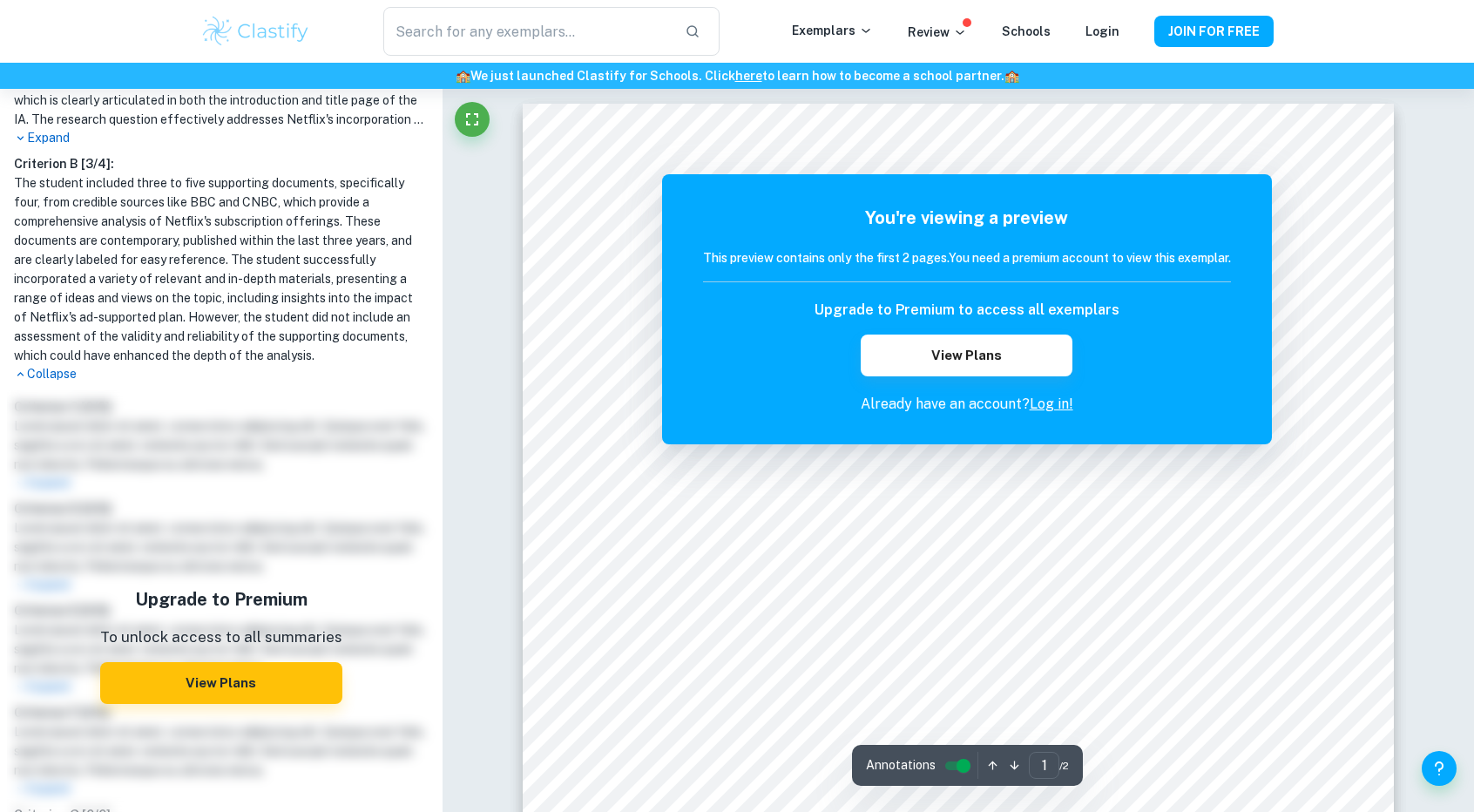
scroll to position [0, 0]
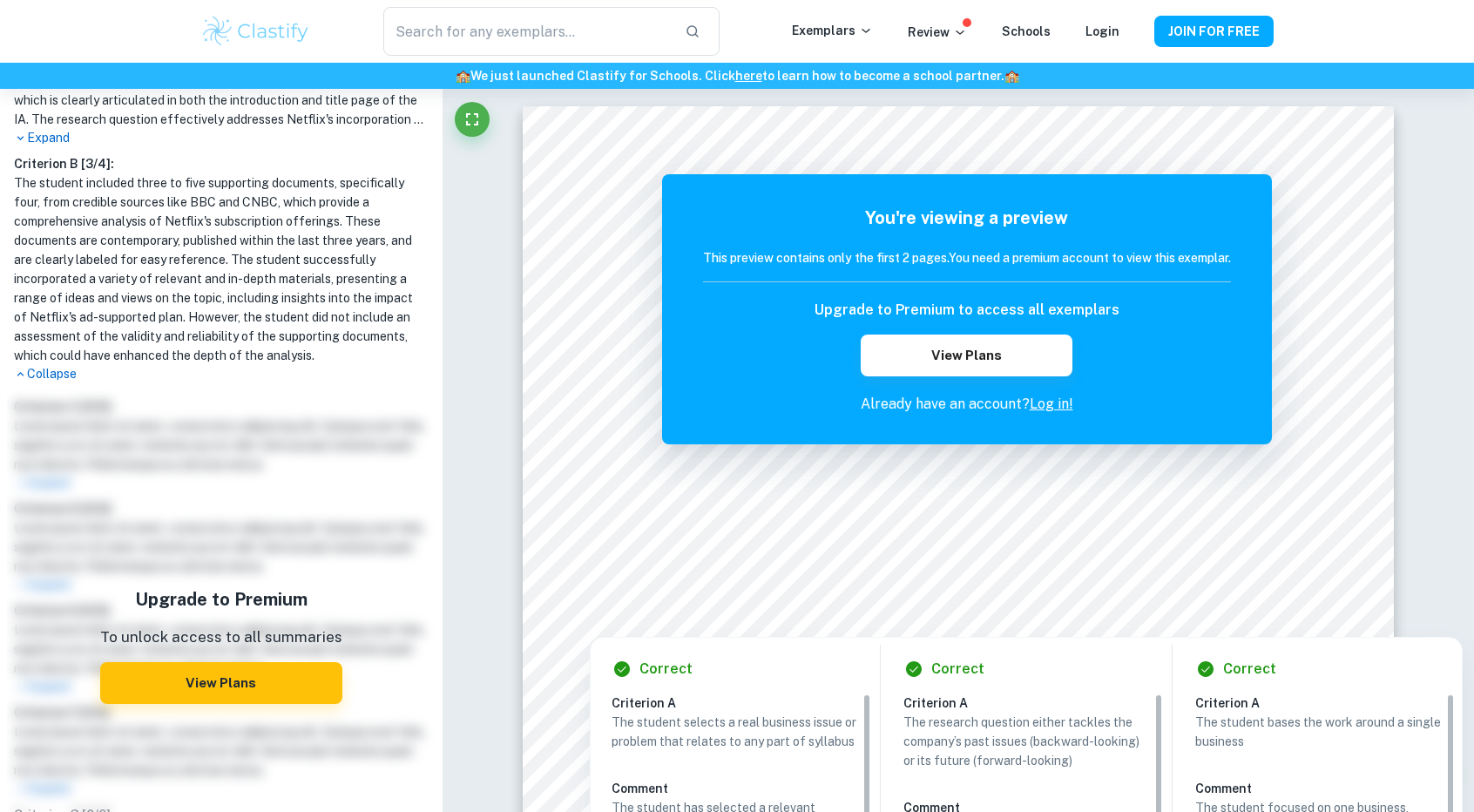
click at [657, 592] on div at bounding box center [958, 598] width 625 height 25
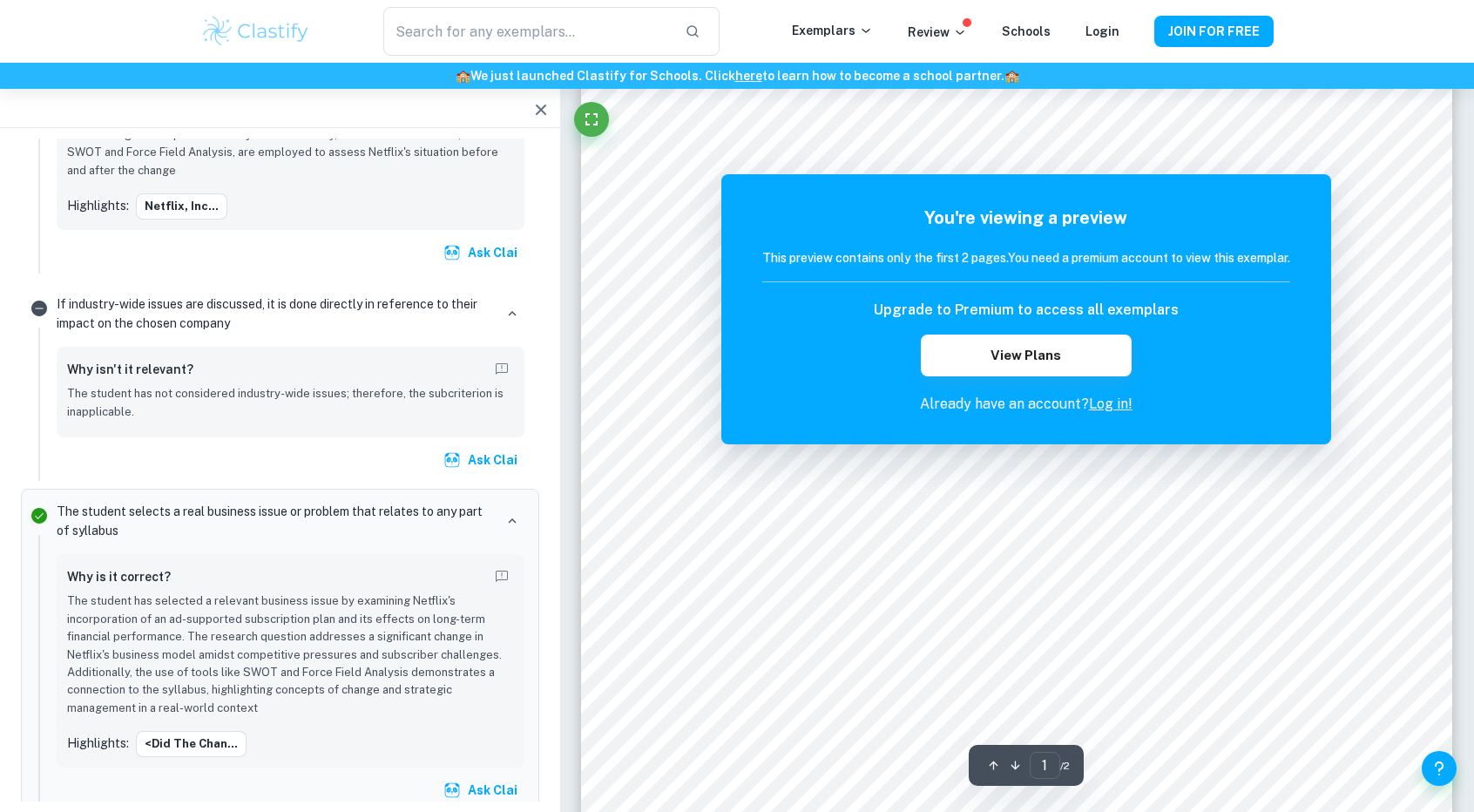
scroll to position [87, 0]
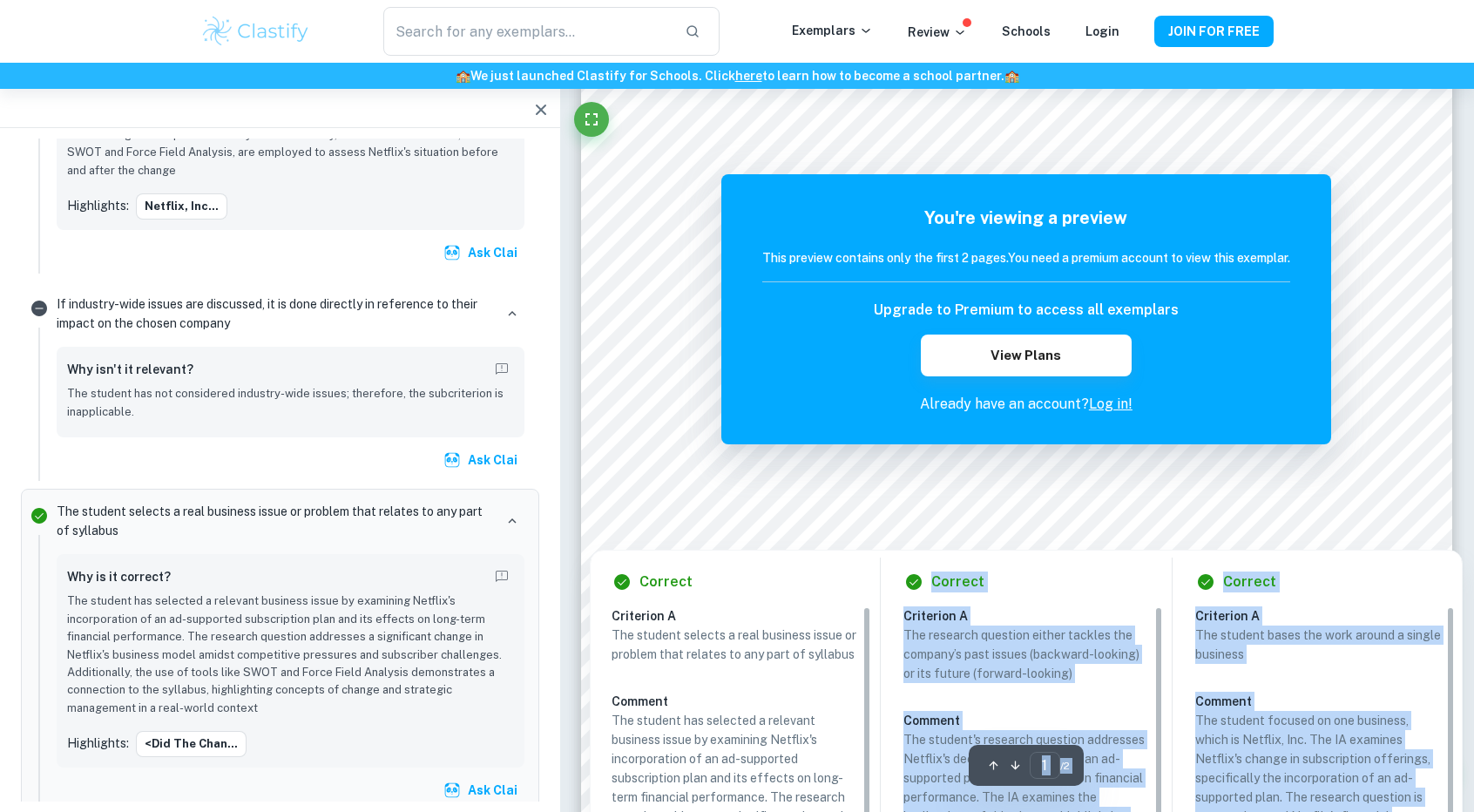
click at [717, 509] on div at bounding box center [1016, 511] width 625 height 25
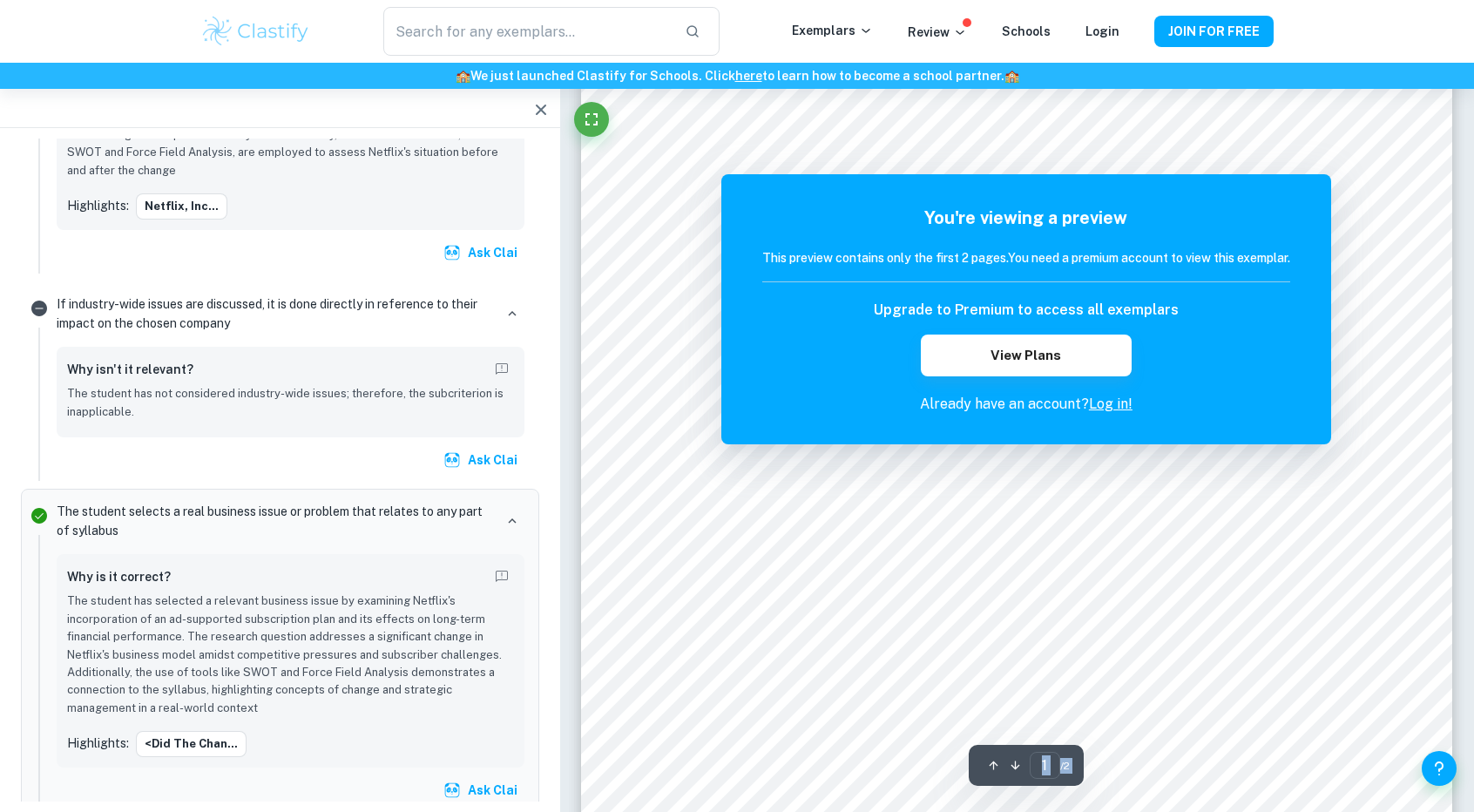
scroll to position [1481, 0]
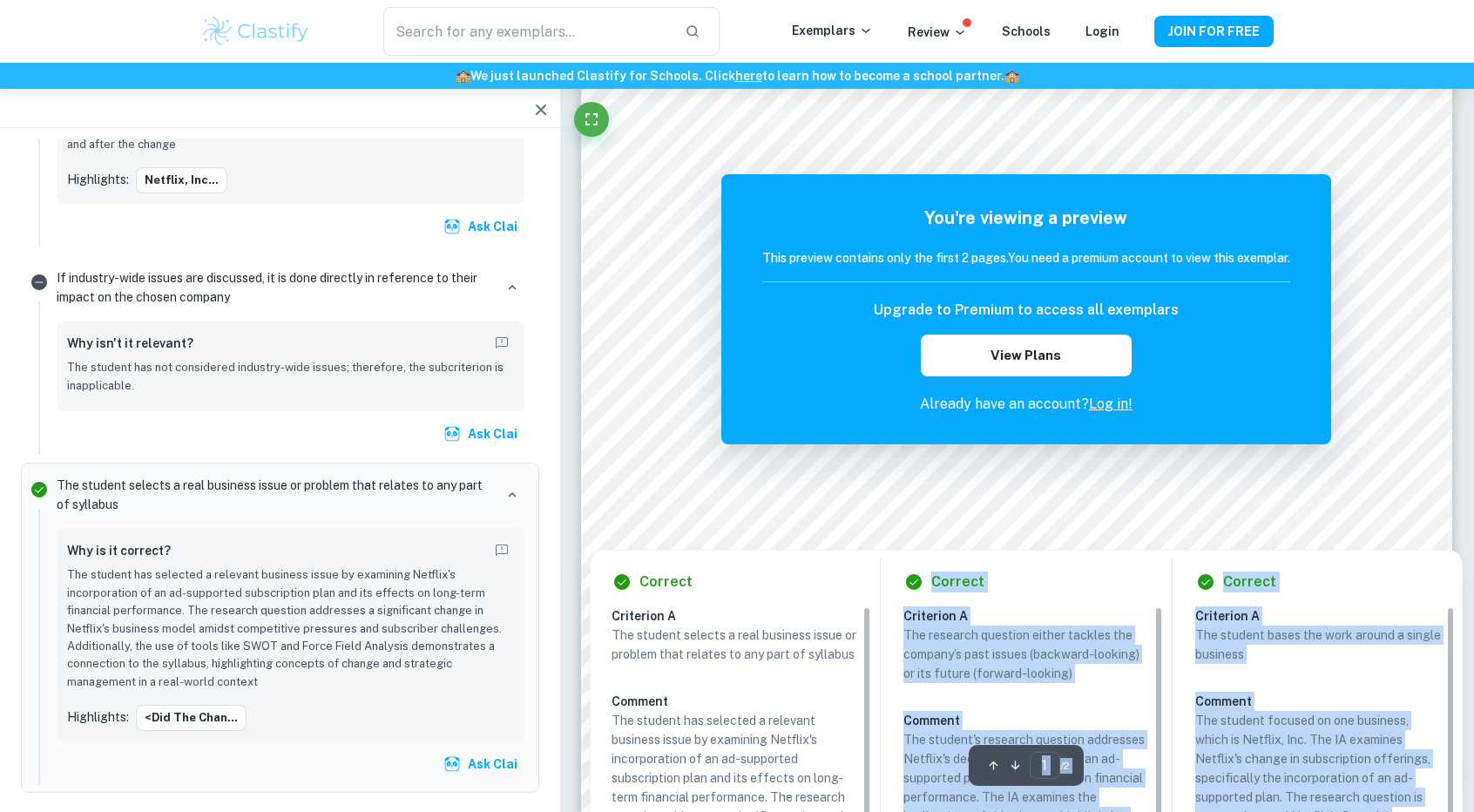
click at [1312, 541] on div "Correct Criterion A The student selects a real business issue or problem that r…" at bounding box center [1026, 777] width 873 height 473
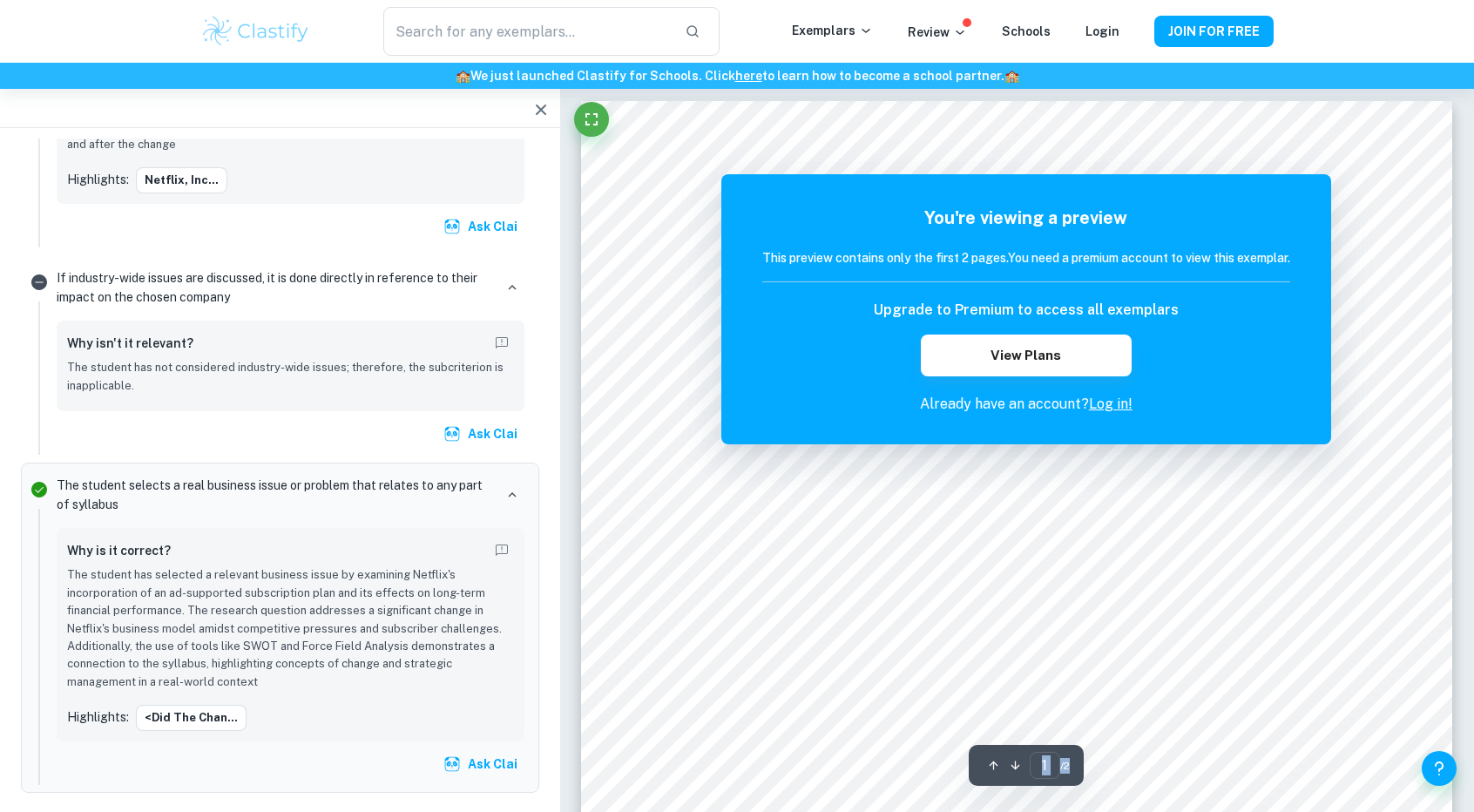
scroll to position [0, 0]
click at [542, 120] on icon "button" at bounding box center [541, 109] width 21 height 21
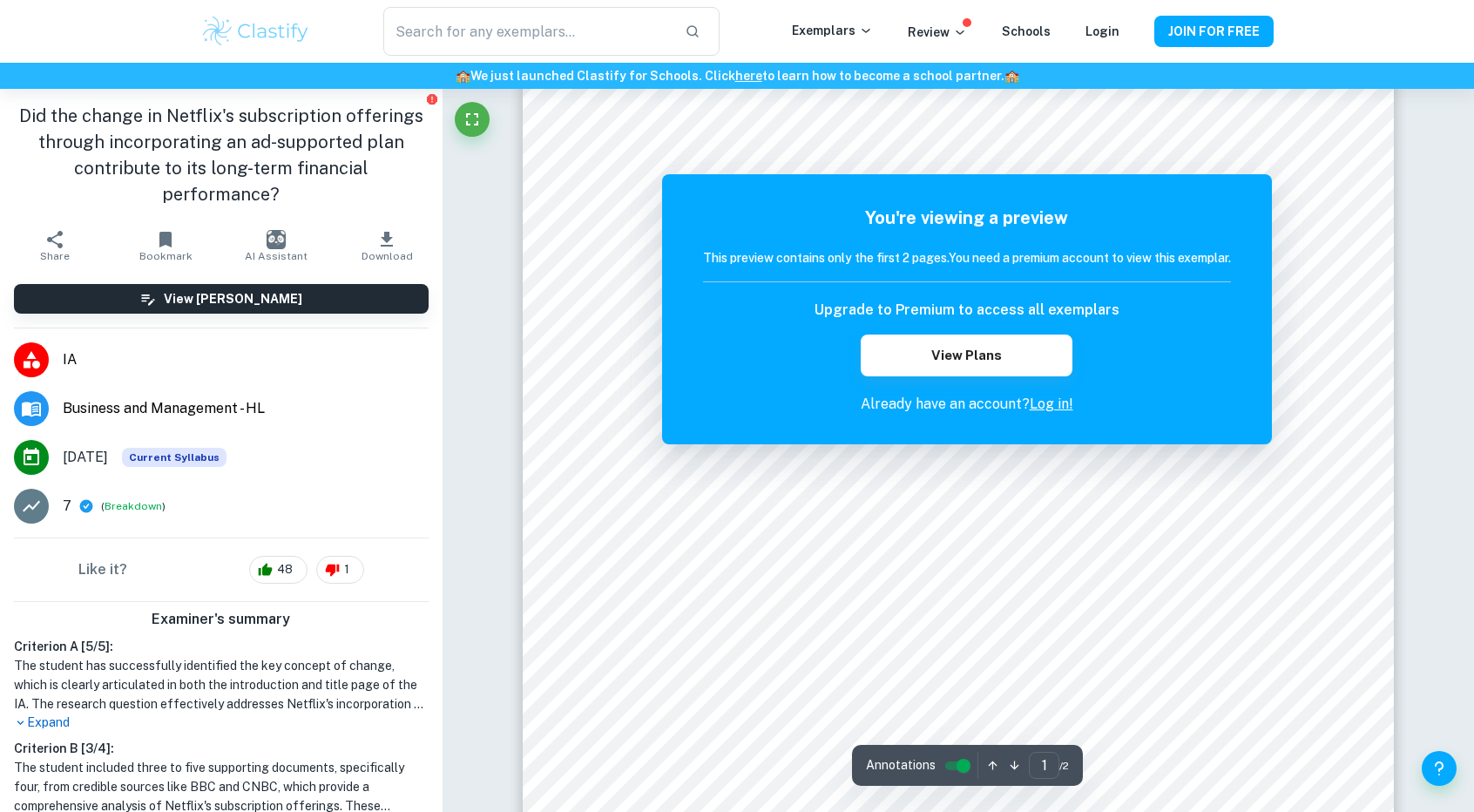
scroll to position [87, 0]
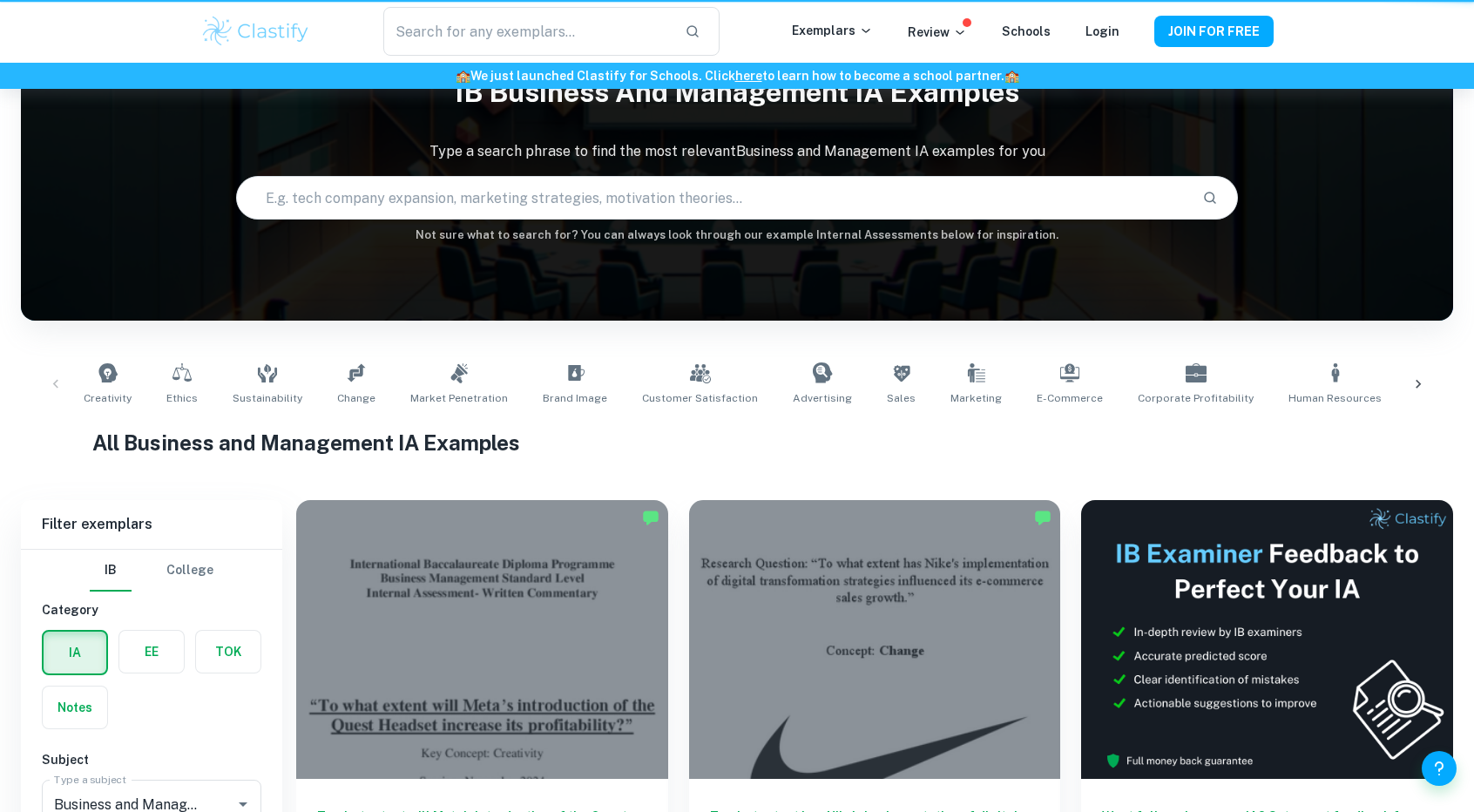
scroll to position [435, 0]
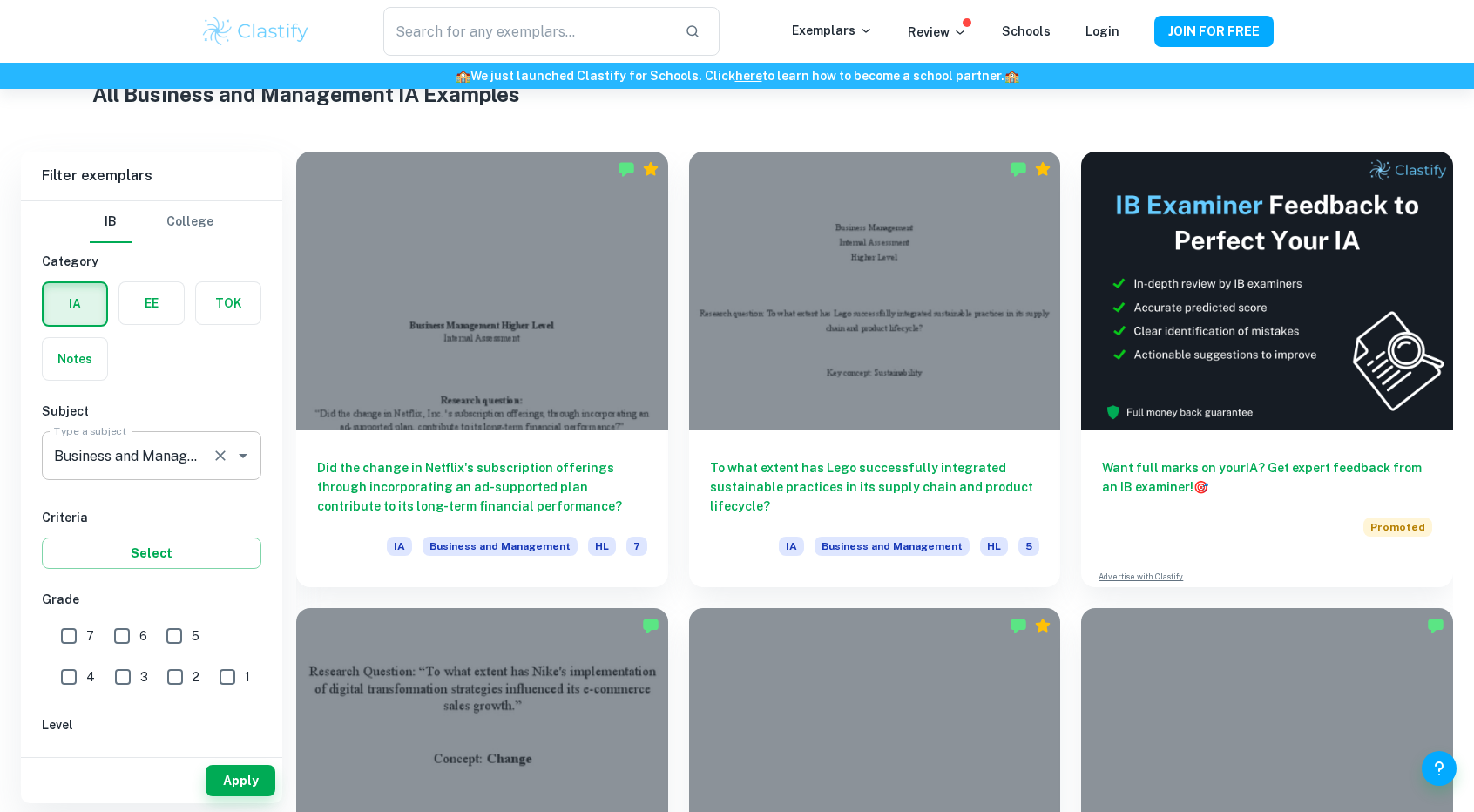
click at [167, 473] on div "Business and Management Type a subject" at bounding box center [152, 456] width 220 height 49
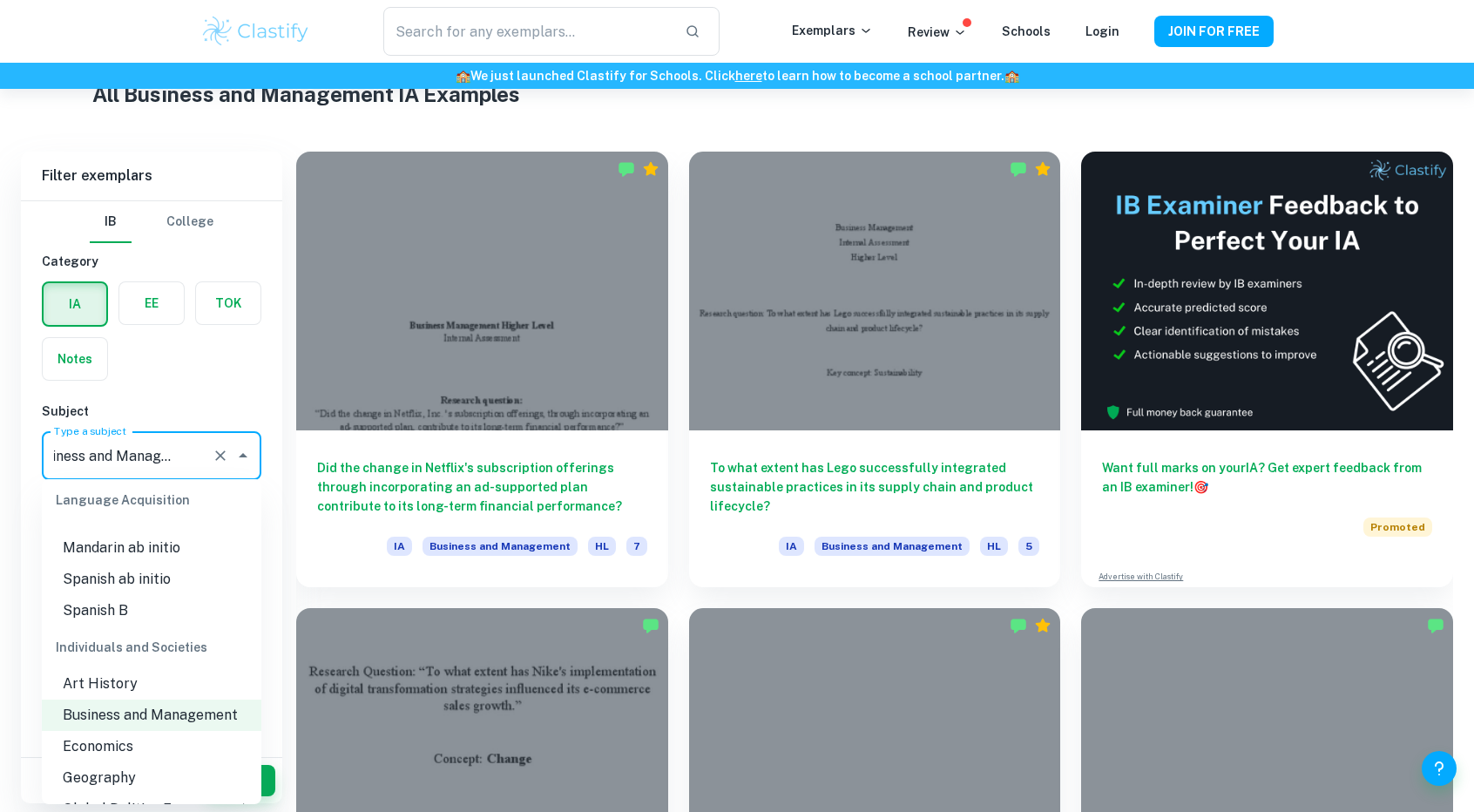
scroll to position [1515, 0]
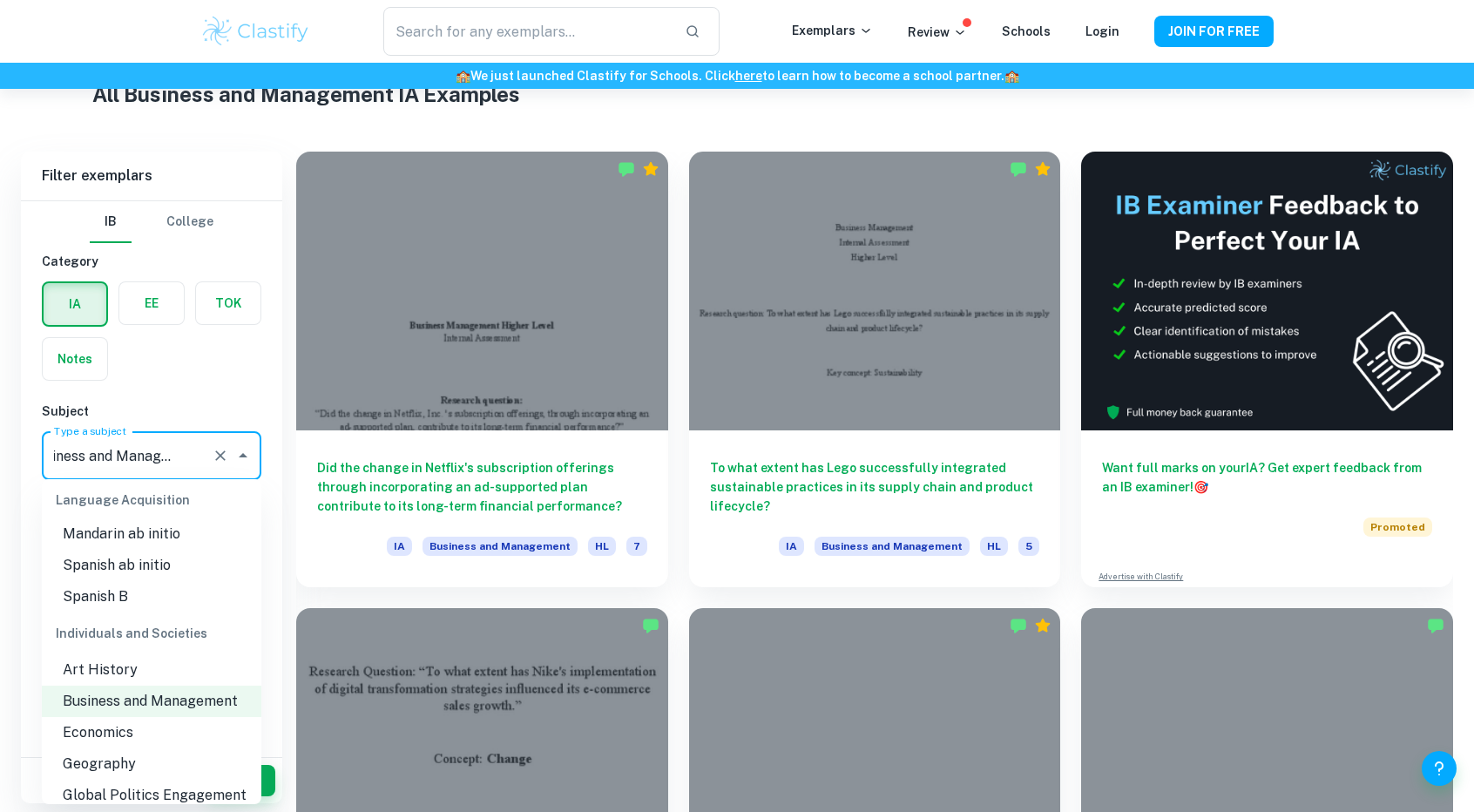
click at [142, 731] on li "Economics" at bounding box center [152, 732] width 220 height 32
type input "Economics"
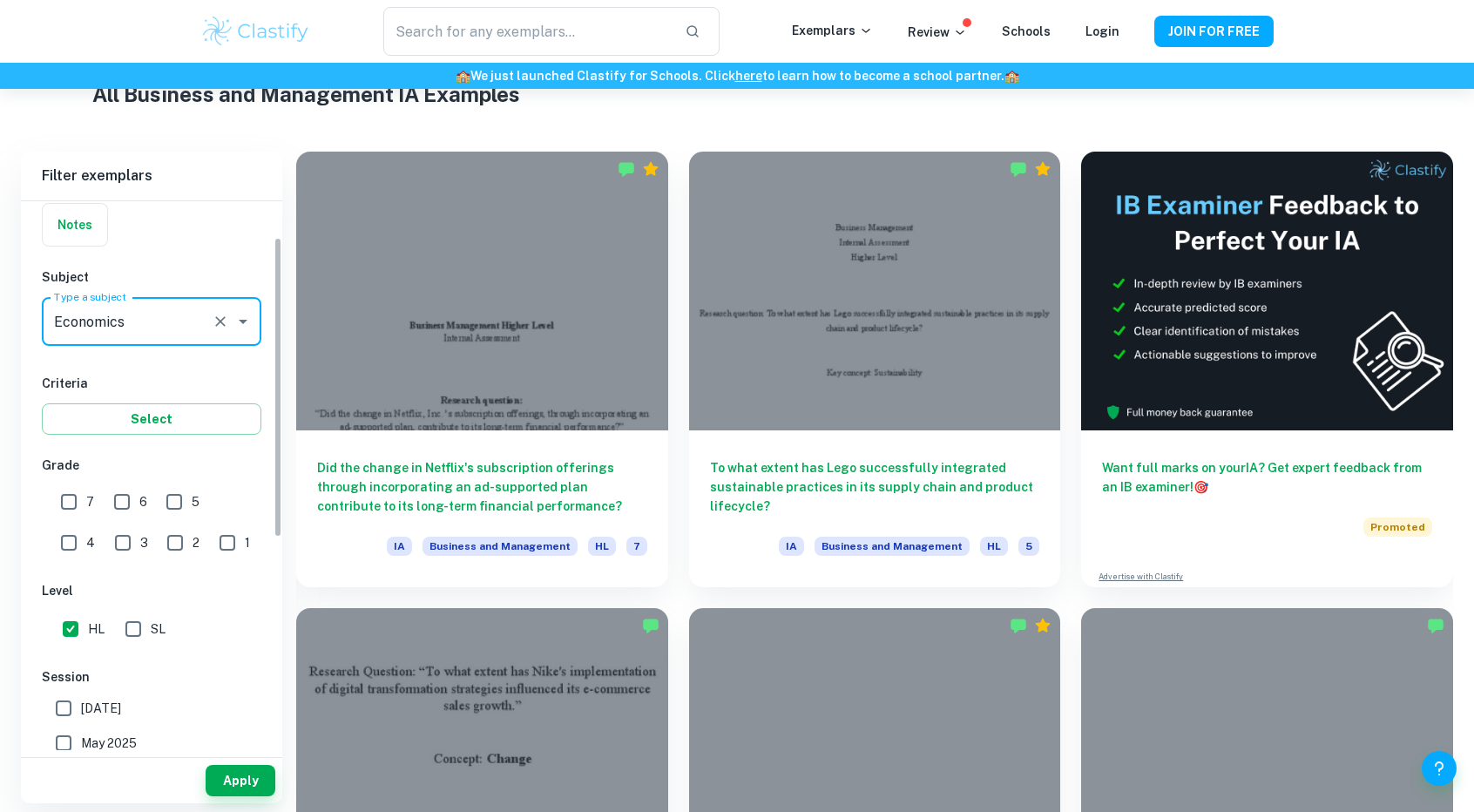
scroll to position [174, 0]
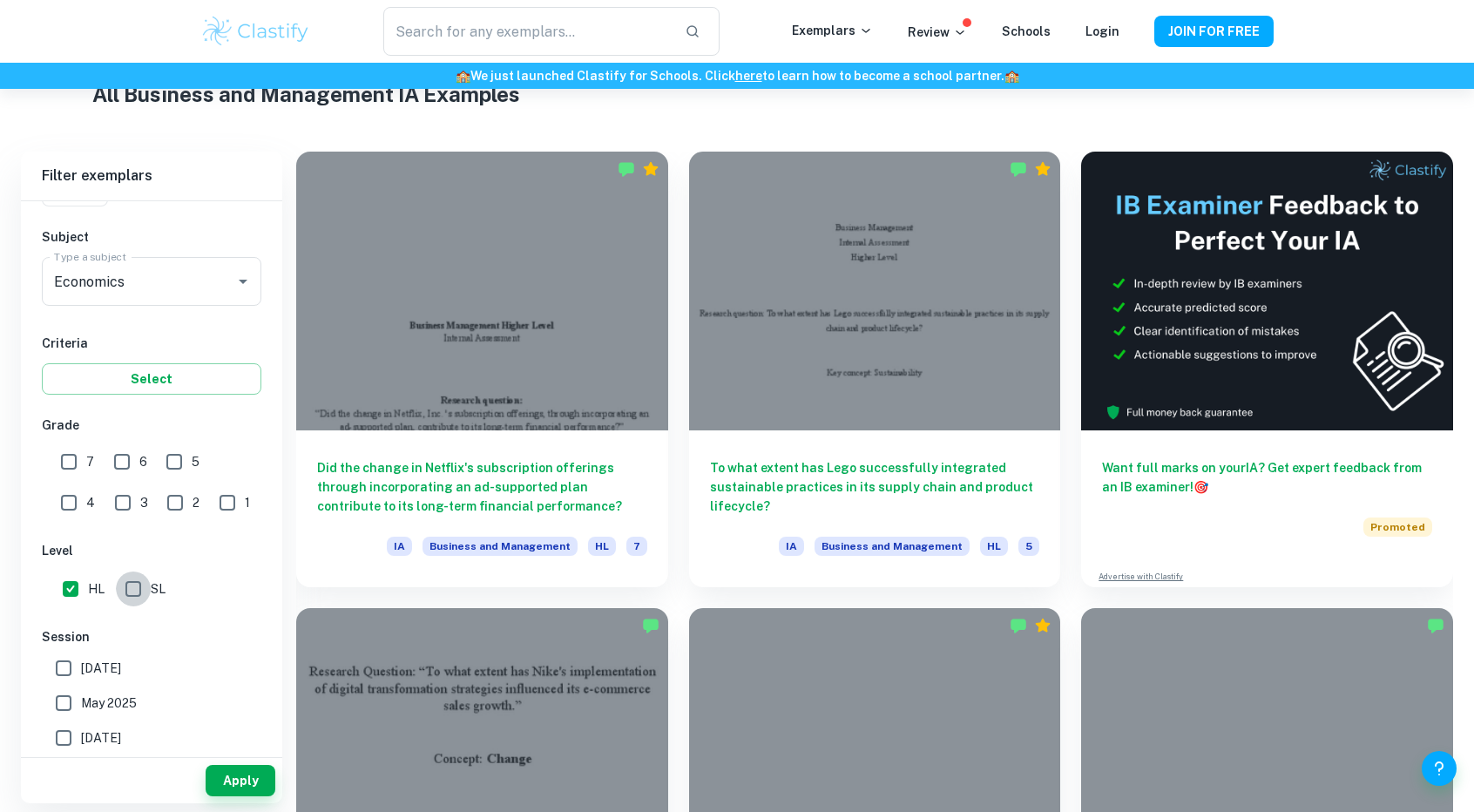
click at [133, 588] on input "SL" at bounding box center [133, 588] width 35 height 35
checkbox input "true"
click at [66, 587] on input "HL" at bounding box center [70, 588] width 35 height 35
checkbox input "false"
click at [225, 785] on button "Apply" at bounding box center [241, 780] width 69 height 32
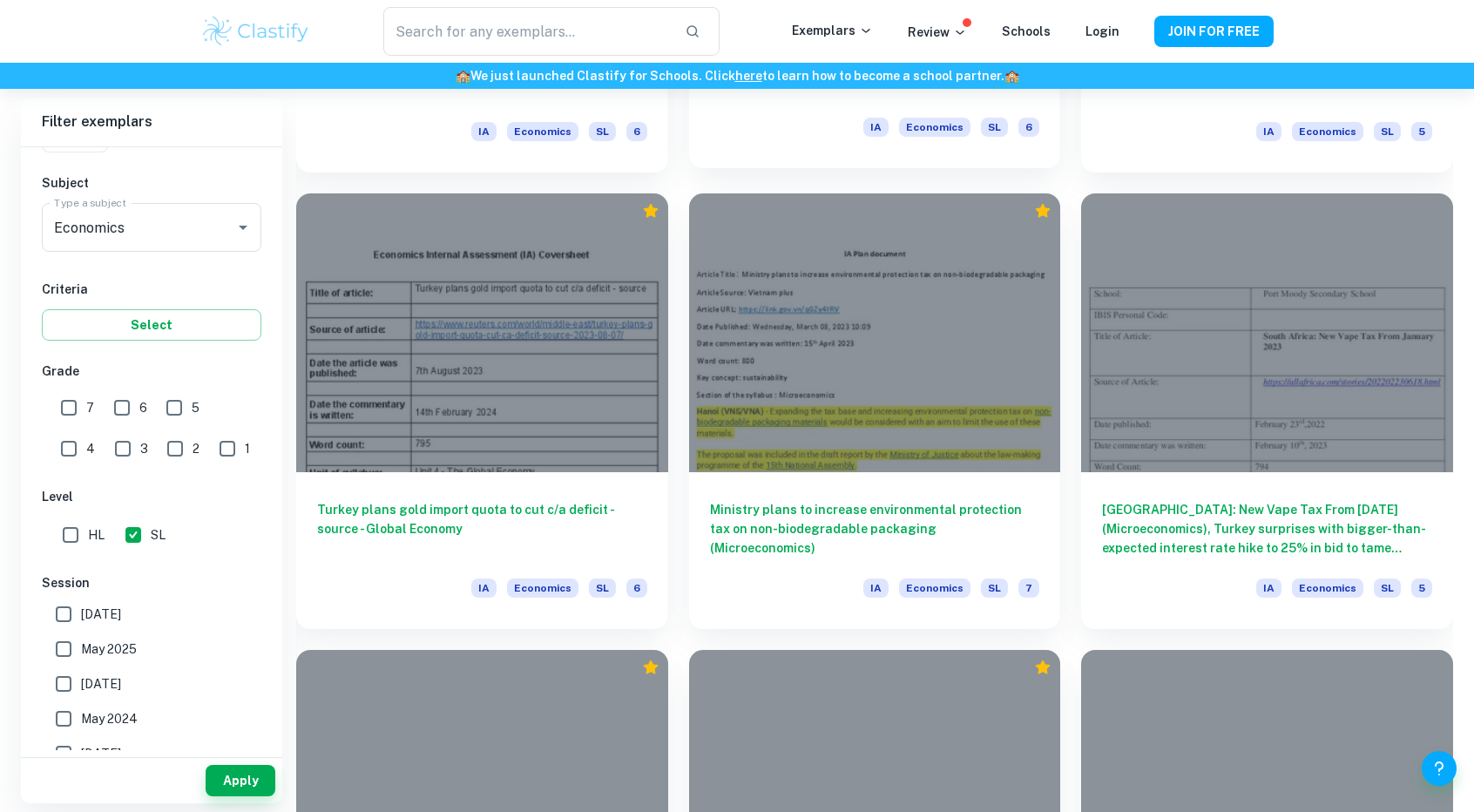
scroll to position [4529, 0]
